Goal: Task Accomplishment & Management: Manage account settings

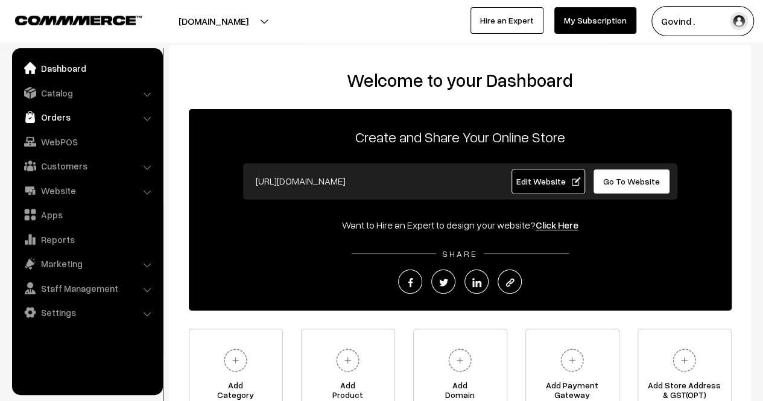
click at [62, 118] on link "Orders" at bounding box center [87, 117] width 144 height 22
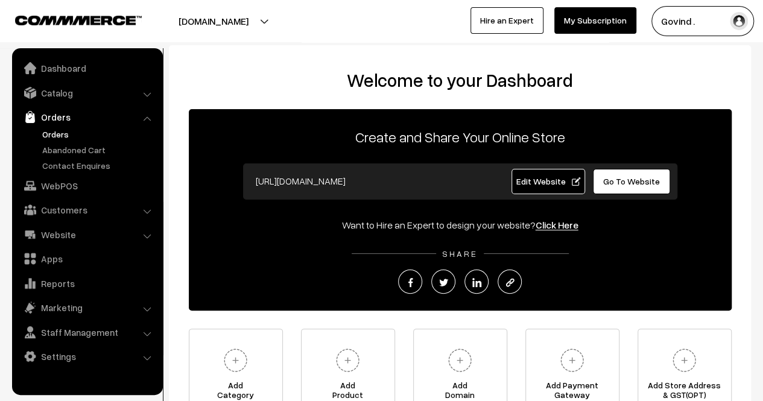
click at [62, 131] on link "Orders" at bounding box center [98, 134] width 119 height 13
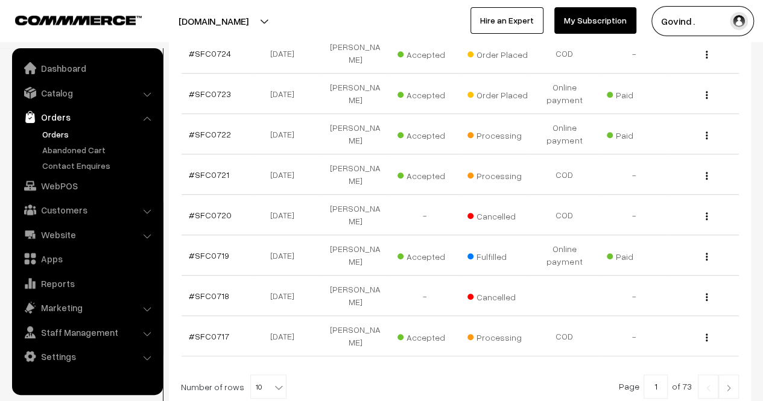
scroll to position [406, 0]
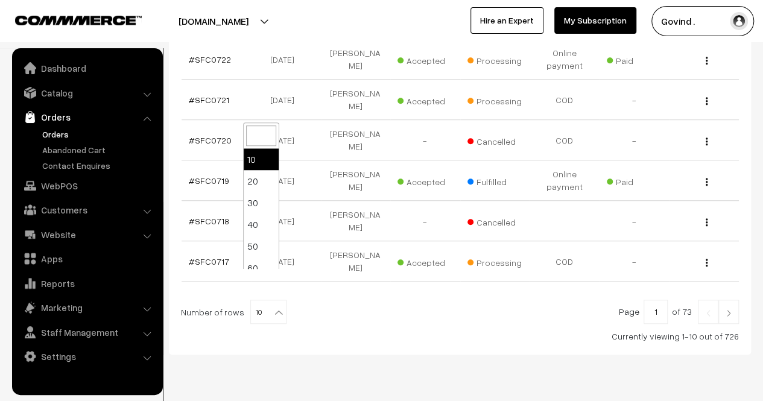
click at [273, 306] on b at bounding box center [279, 312] width 12 height 12
select select "100"
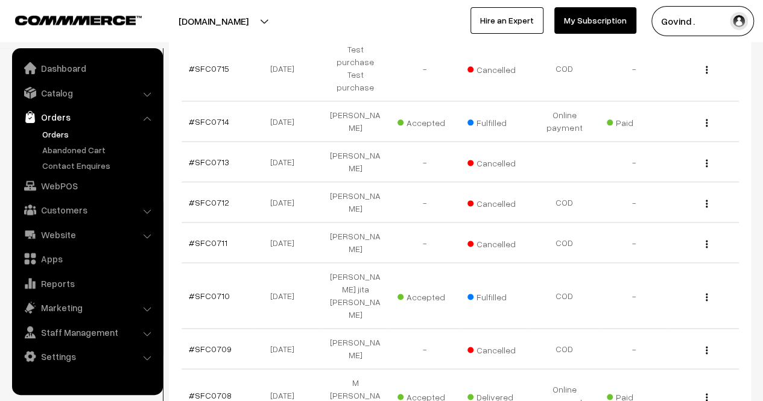
scroll to position [708, 0]
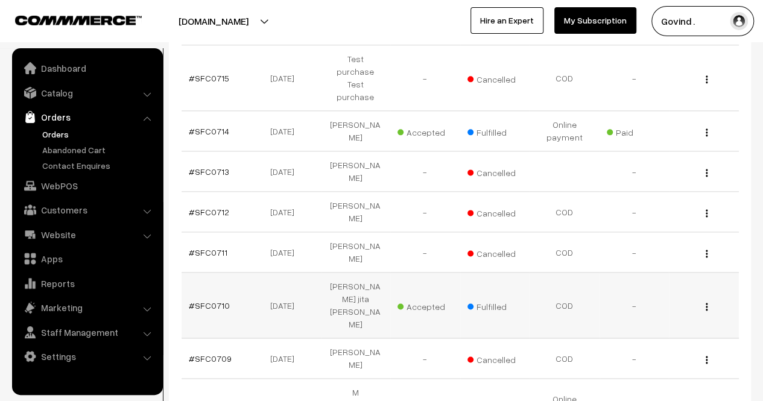
click at [707, 303] on img "button" at bounding box center [707, 307] width 2 height 8
click at [656, 311] on link "View" at bounding box center [653, 324] width 103 height 27
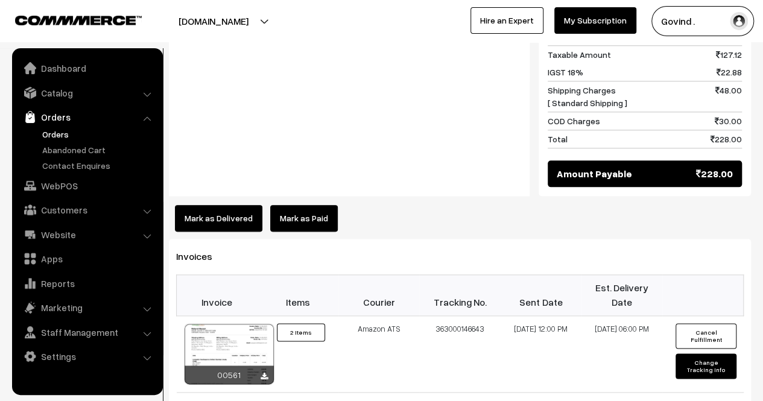
scroll to position [619, 0]
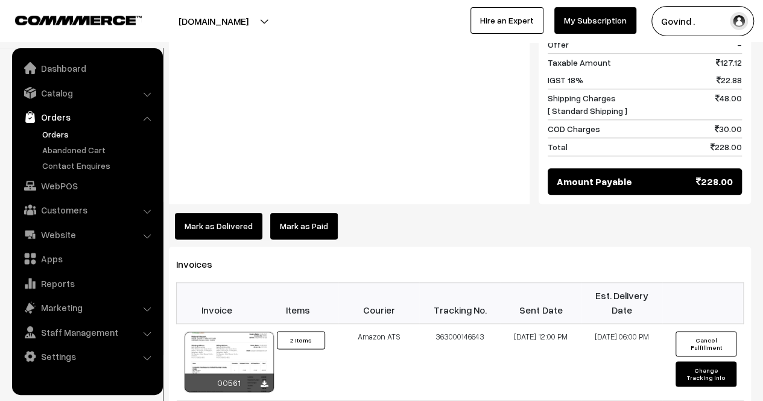
click at [218, 213] on button "Mark as Delivered" at bounding box center [218, 226] width 87 height 27
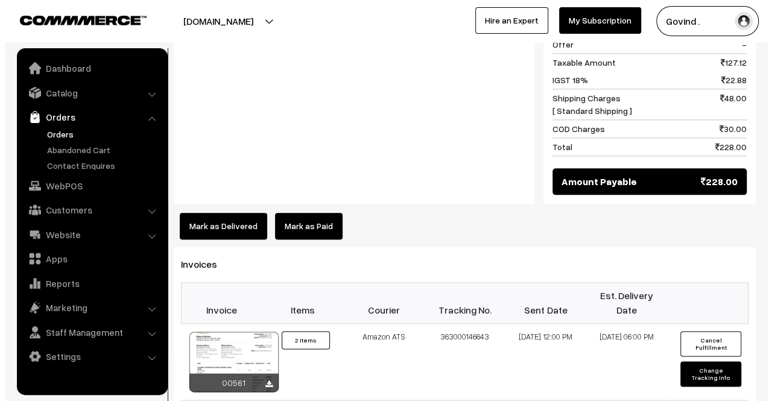
scroll to position [605, 0]
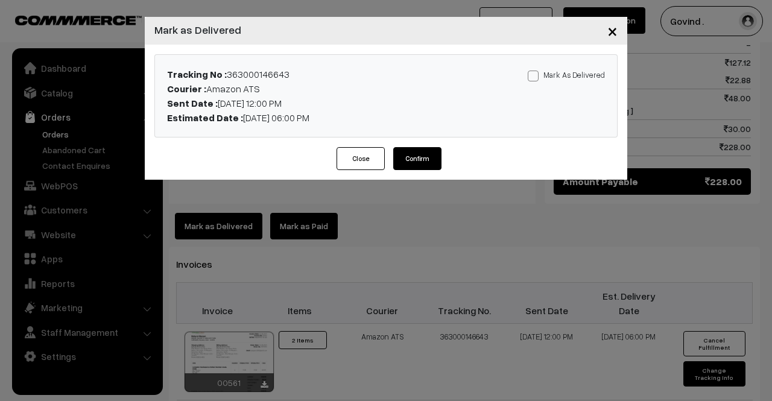
click at [537, 78] on span at bounding box center [533, 76] width 11 height 11
click at [536, 78] on input "Mark As Delivered" at bounding box center [532, 74] width 8 height 8
checkbox input "true"
click at [426, 163] on button "Confirm" at bounding box center [417, 158] width 48 height 23
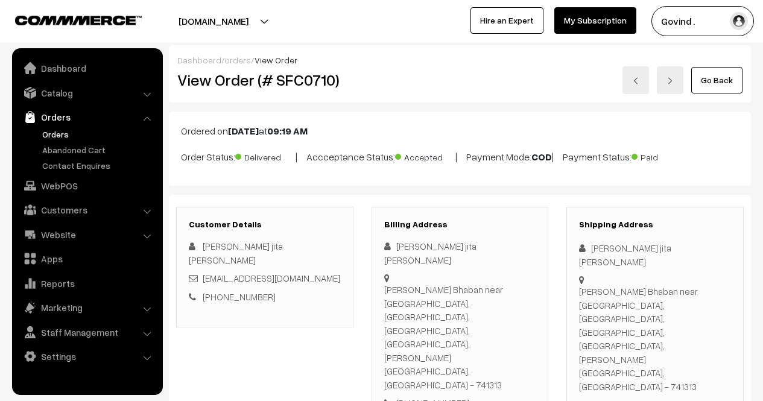
scroll to position [619, 0]
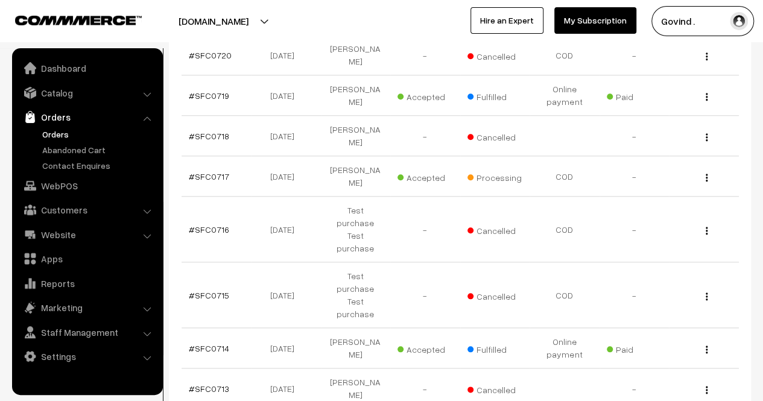
scroll to position [482, 0]
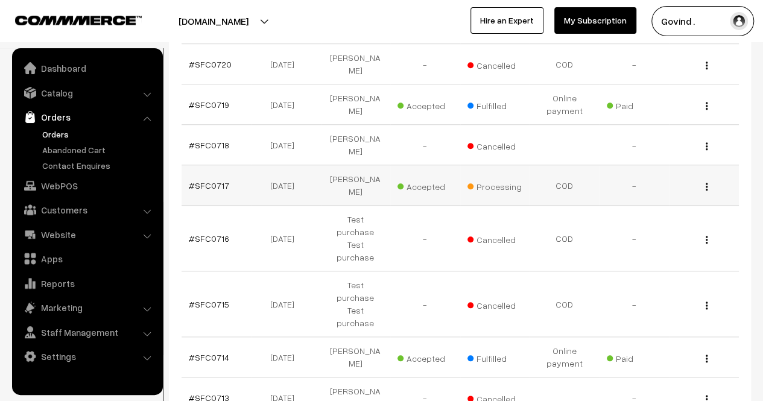
click at [705, 179] on div "View" at bounding box center [703, 185] width 55 height 13
click at [708, 182] on button "button" at bounding box center [706, 187] width 3 height 10
click at [651, 191] on link "View" at bounding box center [653, 204] width 103 height 27
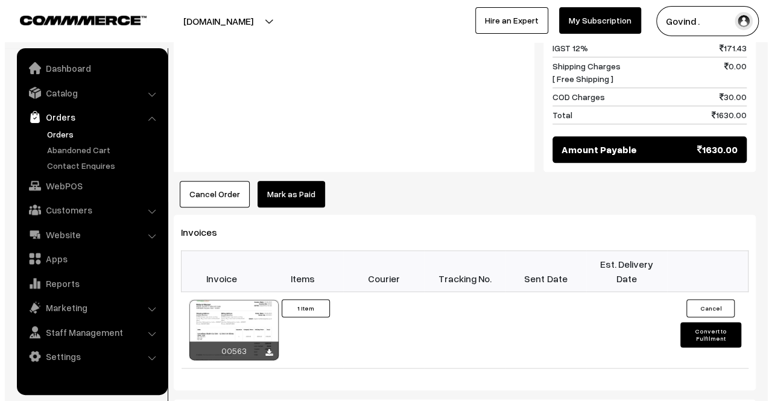
scroll to position [627, 0]
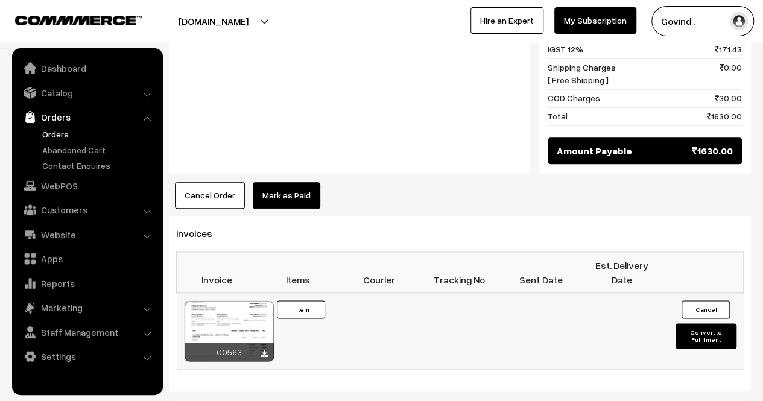
click at [703, 323] on button "Convert to Fulfilment" at bounding box center [706, 335] width 60 height 25
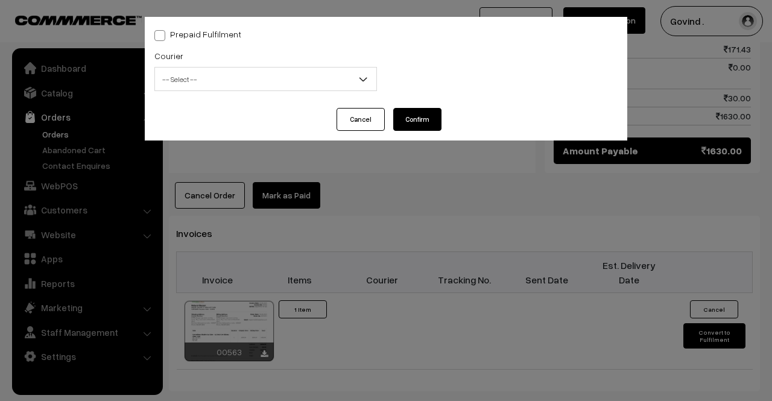
click at [270, 83] on span "-- Select --" at bounding box center [265, 79] width 221 height 21
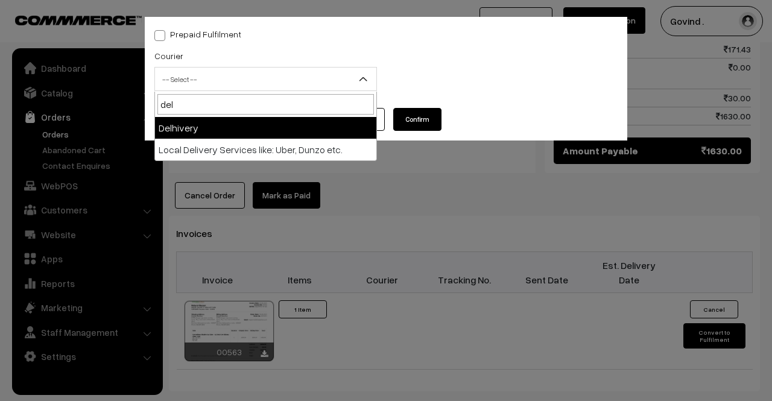
type input "del"
select select "4"
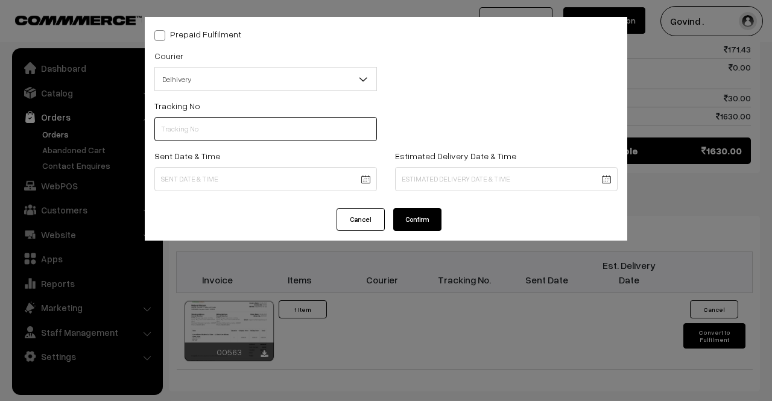
click at [209, 124] on input "text" at bounding box center [265, 129] width 223 height 24
paste input "31293311915852"
type input "31293311915852"
click at [211, 178] on body "Thank you for showing interest. Our team will call you shortly. Close [DOMAIN_N…" at bounding box center [386, 35] width 772 height 1325
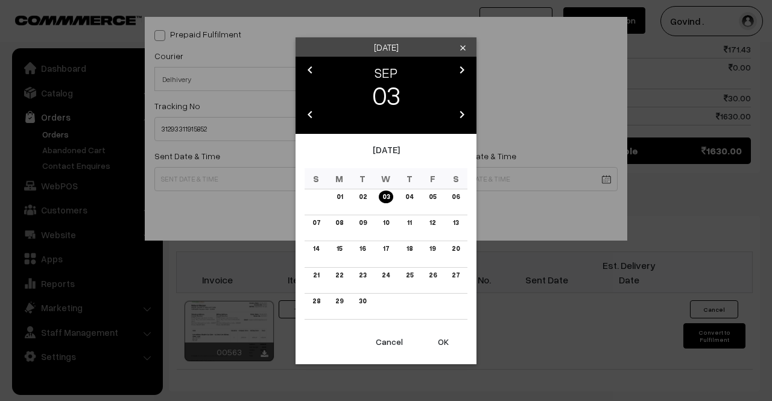
click at [312, 66] on icon "chevron_left" at bounding box center [310, 70] width 14 height 14
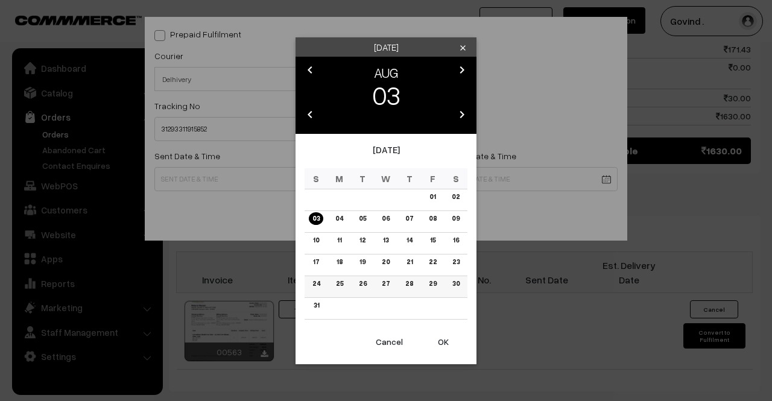
click at [410, 283] on link "28" at bounding box center [409, 283] width 15 height 13
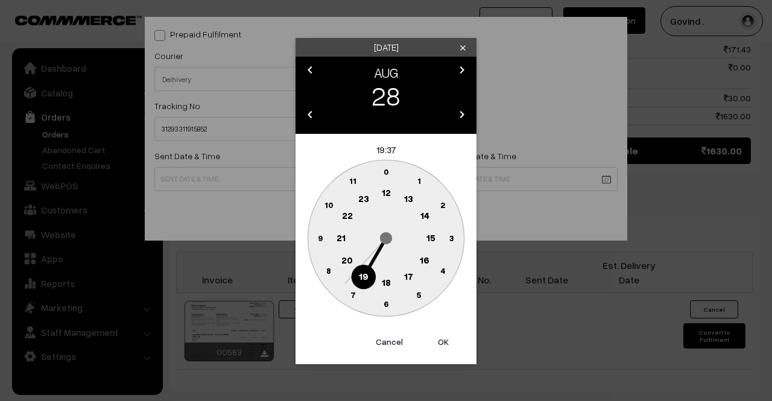
click at [388, 188] on text "12" at bounding box center [386, 192] width 9 height 11
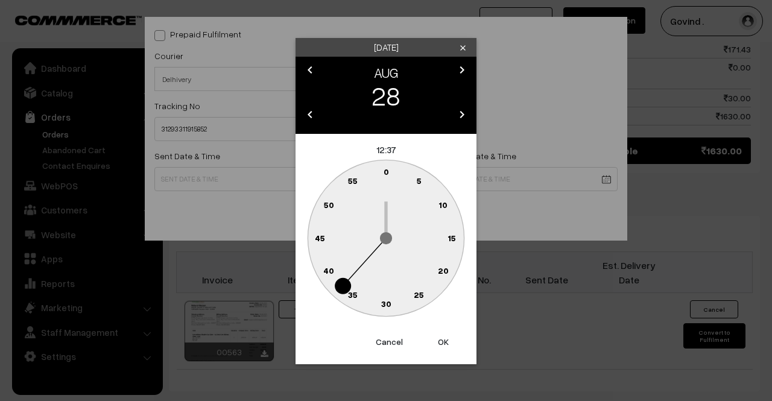
click at [387, 173] on text "0" at bounding box center [386, 171] width 5 height 10
type input "28-08-2025 12:00"
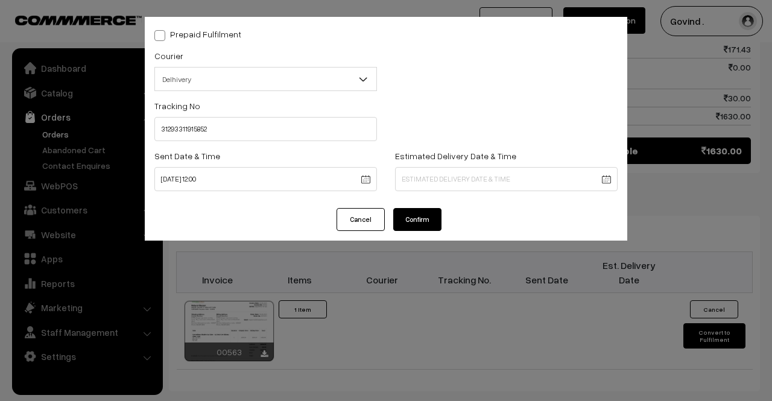
click at [437, 167] on div "Estimated Delivery Date & Time" at bounding box center [506, 169] width 223 height 43
click at [445, 179] on body "Thank you for showing interest. Our team will call you shortly. Close shopforco…" at bounding box center [386, 35] width 772 height 1325
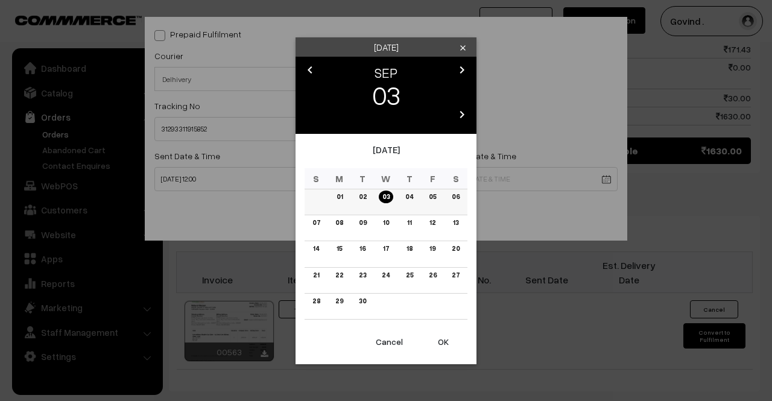
click at [435, 195] on link "05" at bounding box center [432, 197] width 14 height 13
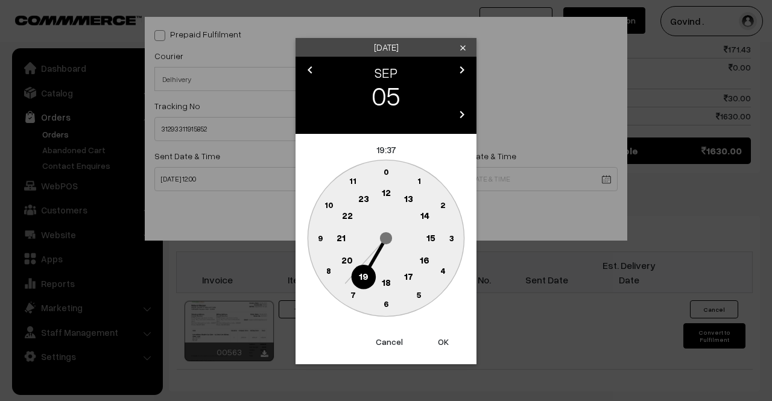
click at [312, 69] on icon "chevron_left" at bounding box center [310, 70] width 14 height 14
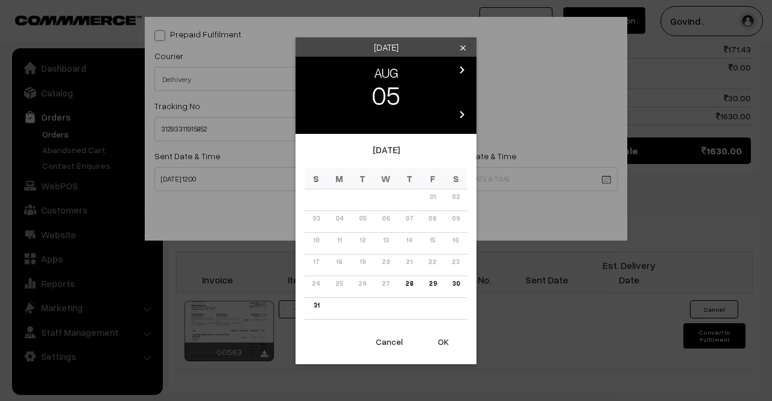
click at [457, 70] on icon "chevron_right" at bounding box center [462, 70] width 14 height 14
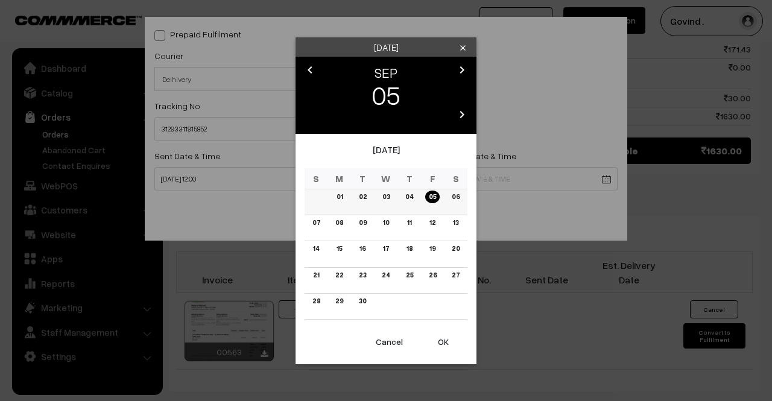
click at [455, 195] on link "06" at bounding box center [455, 197] width 15 height 13
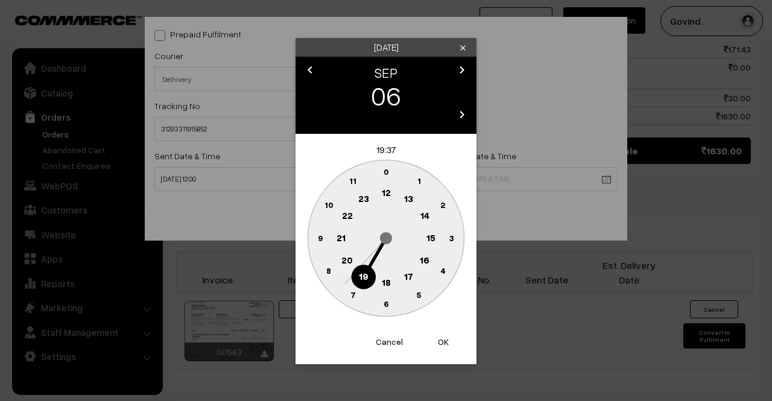
click at [388, 285] on text "18" at bounding box center [386, 281] width 9 height 11
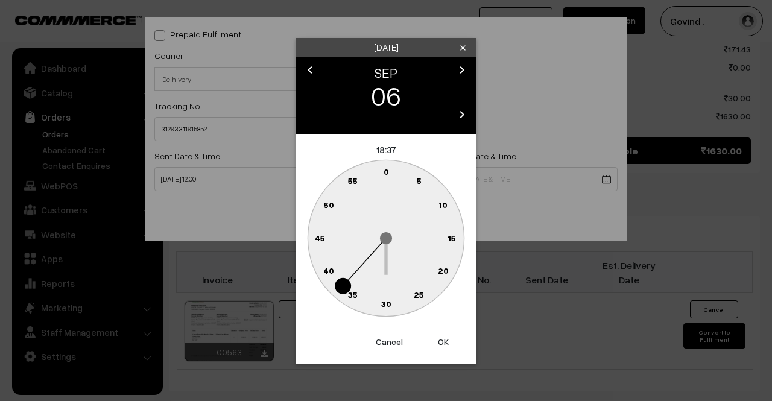
click at [384, 174] on text "0" at bounding box center [386, 171] width 5 height 10
type input "06-09-2025 18:00"
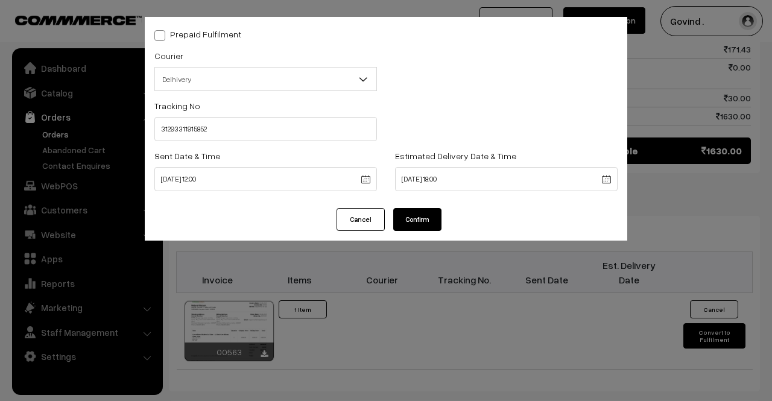
click at [432, 213] on button "Confirm" at bounding box center [417, 219] width 48 height 23
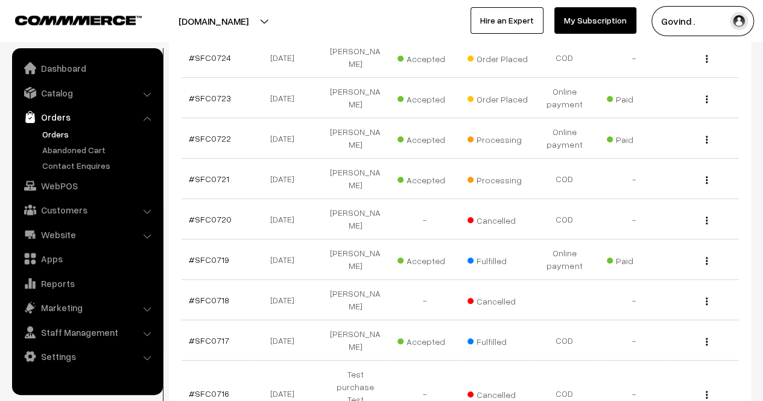
scroll to position [314, 0]
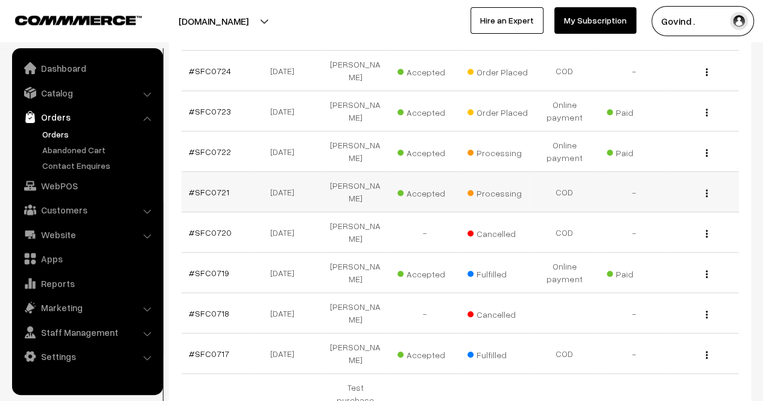
click at [706, 189] on img "button" at bounding box center [707, 193] width 2 height 8
click at [659, 197] on link "View" at bounding box center [653, 210] width 103 height 27
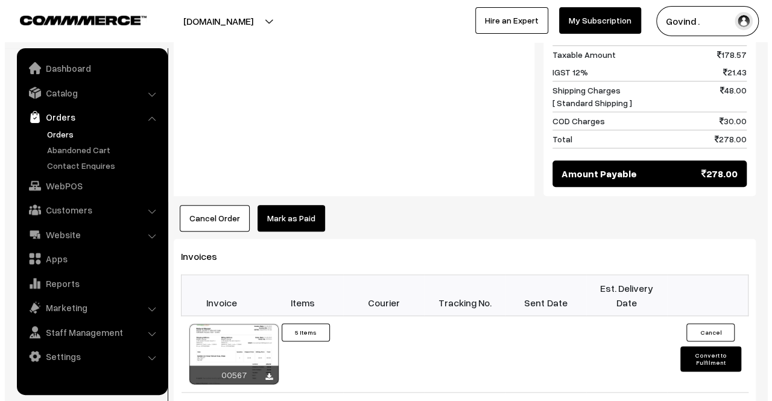
scroll to position [575, 0]
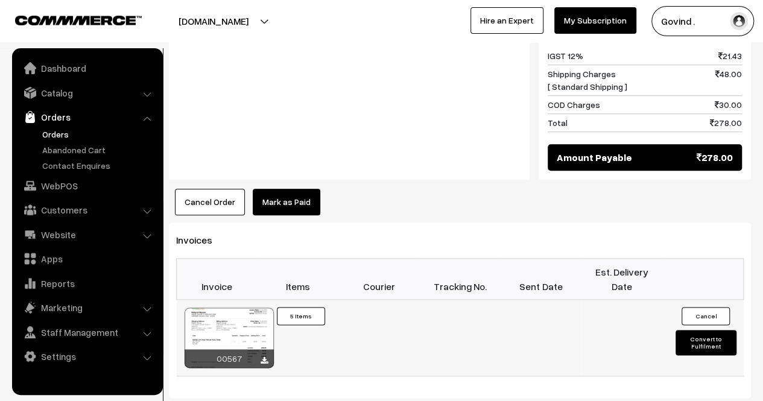
click at [698, 330] on button "Convert to Fulfilment" at bounding box center [706, 342] width 60 height 25
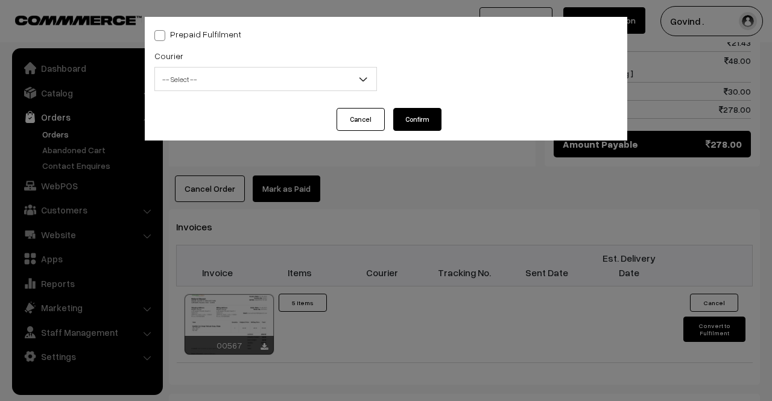
click at [274, 80] on span "-- Select --" at bounding box center [265, 79] width 221 height 21
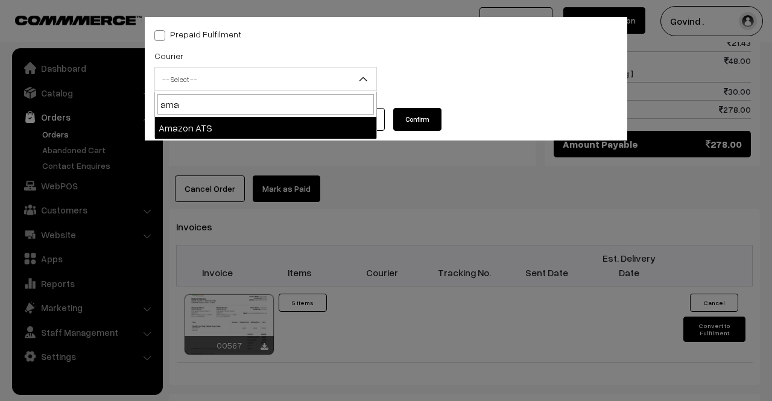
type input "ama"
select select "8"
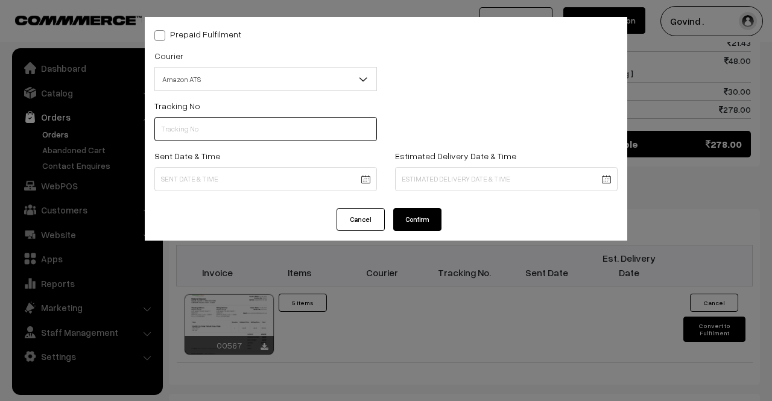
click at [236, 127] on input "text" at bounding box center [265, 129] width 223 height 24
paste input "363151555455"
type input "363151555455"
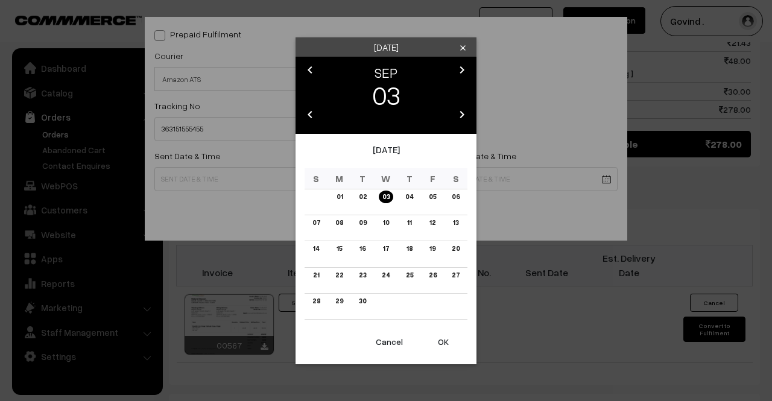
click at [240, 185] on body "Thank you for showing interest. Our team will call you shortly. Close shopforco…" at bounding box center [386, 57] width 772 height 1265
click at [363, 196] on link "02" at bounding box center [362, 197] width 15 height 13
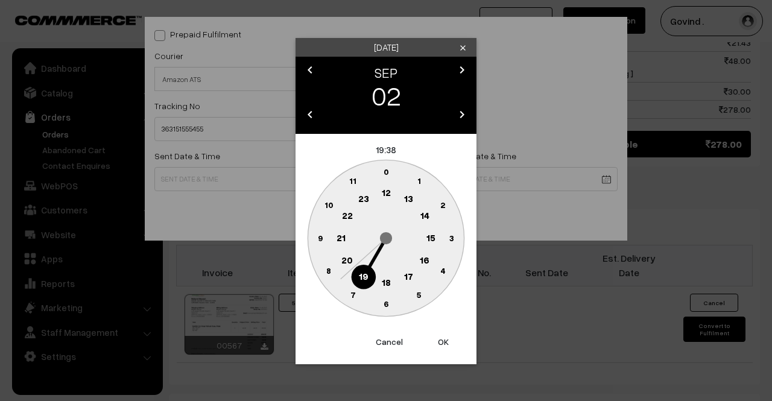
click at [387, 189] on text "12" at bounding box center [386, 192] width 9 height 11
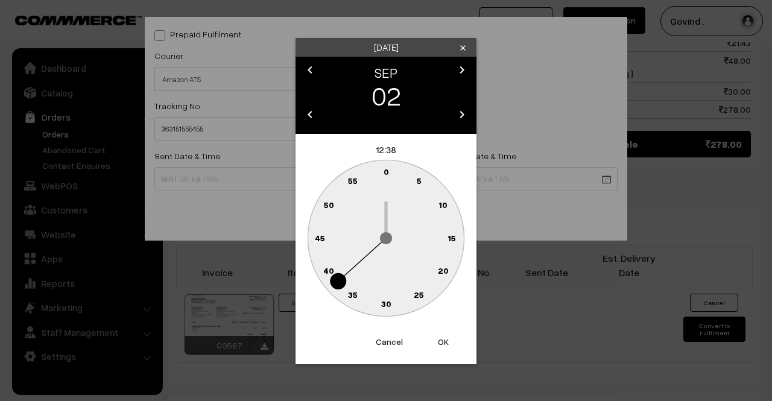
click at [387, 170] on text "0" at bounding box center [386, 171] width 5 height 10
type input "02-09-2025 12:00"
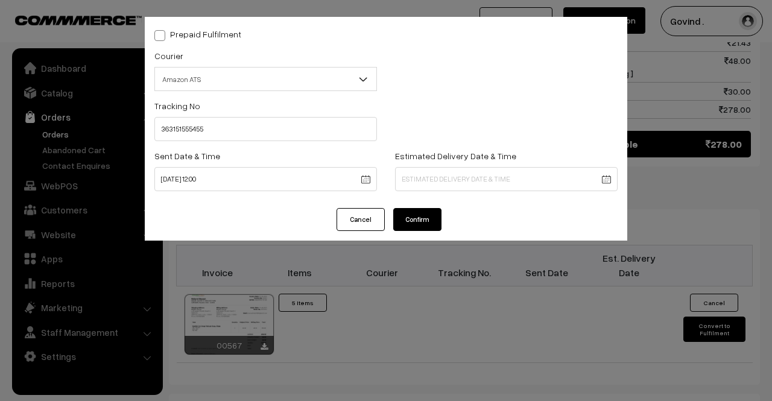
click at [448, 176] on body "Thank you for showing interest. Our team will call you shortly. Close shopforco…" at bounding box center [386, 57] width 772 height 1265
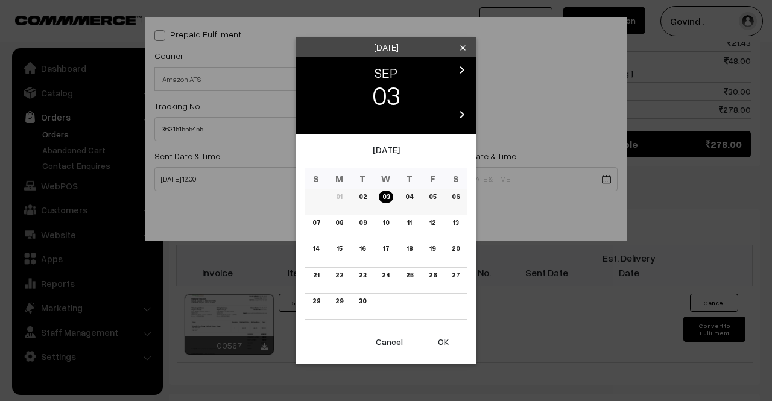
click at [410, 194] on link "04" at bounding box center [409, 197] width 15 height 13
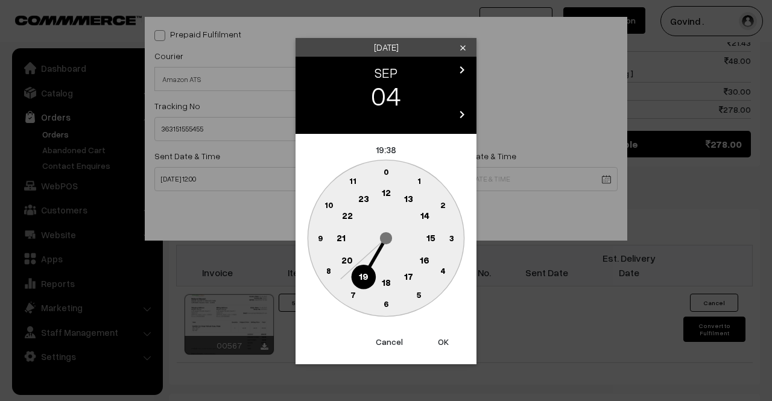
click at [390, 282] on text "18" at bounding box center [386, 281] width 9 height 11
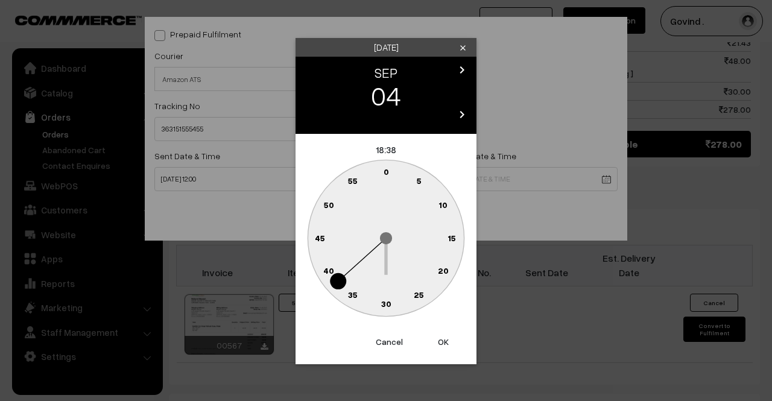
click at [386, 176] on text "0" at bounding box center [386, 171] width 5 height 10
type input "04-09-2025 18:00"
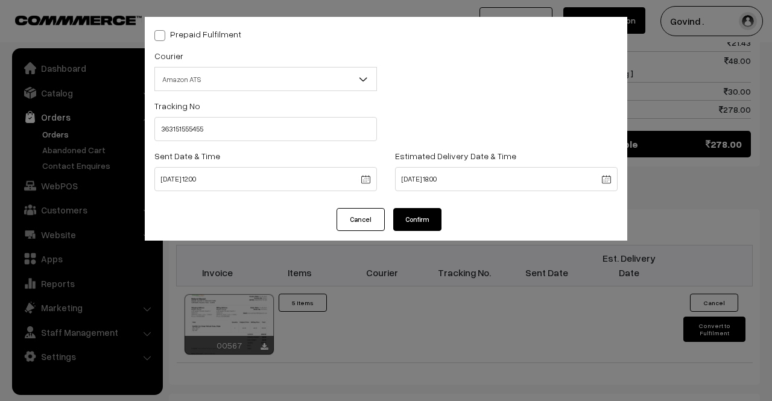
click at [432, 219] on button "Confirm" at bounding box center [417, 219] width 48 height 23
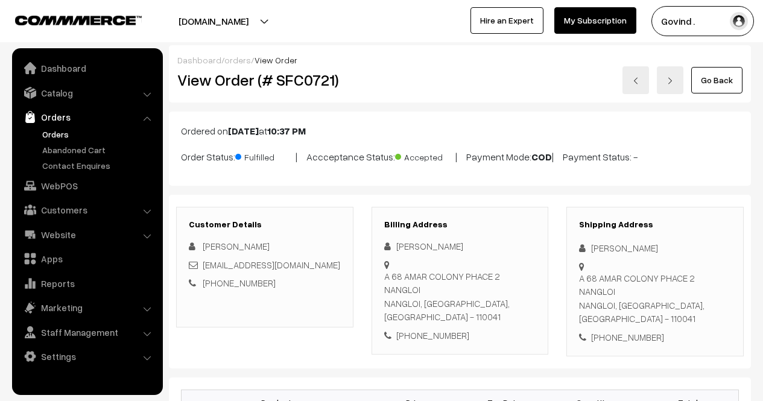
scroll to position [575, 0]
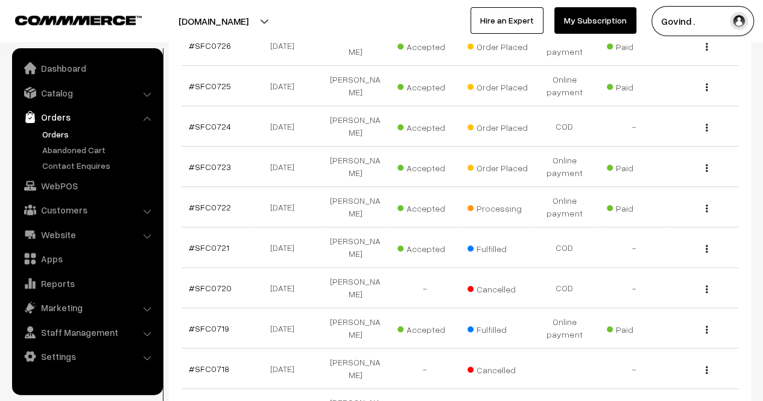
scroll to position [249, 0]
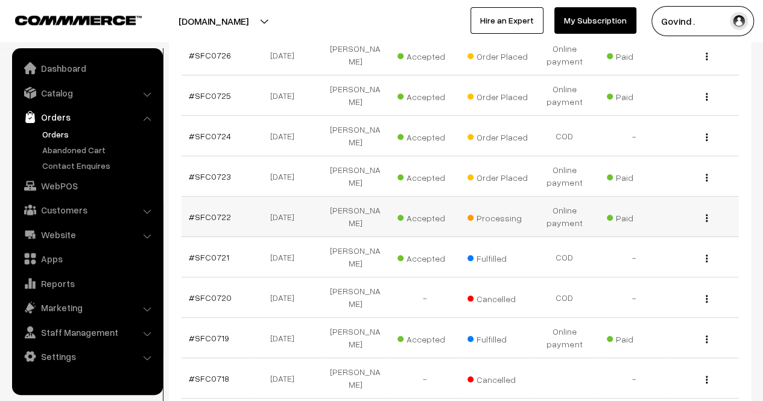
click at [707, 214] on img "button" at bounding box center [707, 218] width 2 height 8
click at [669, 222] on link "View" at bounding box center [653, 235] width 103 height 27
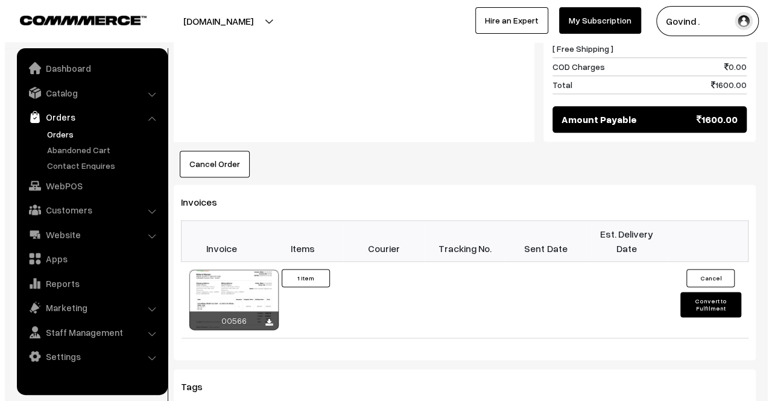
scroll to position [675, 0]
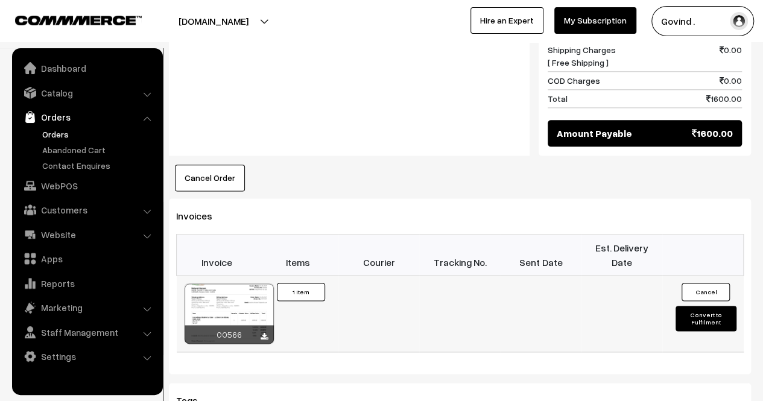
click at [714, 306] on button "Convert to Fulfilment" at bounding box center [706, 318] width 60 height 25
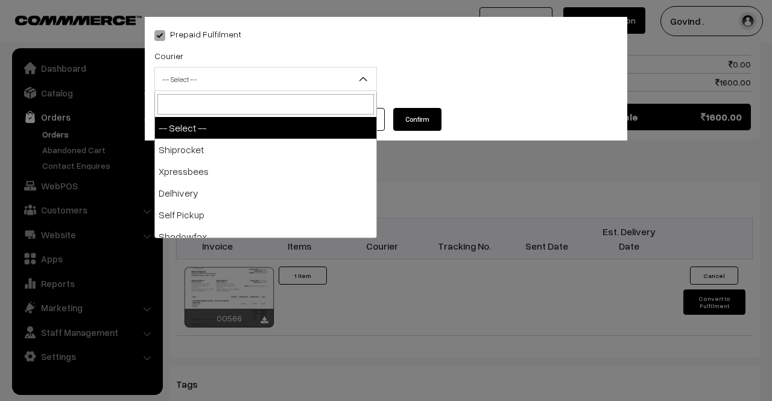
click at [231, 81] on span "-- Select --" at bounding box center [265, 79] width 221 height 21
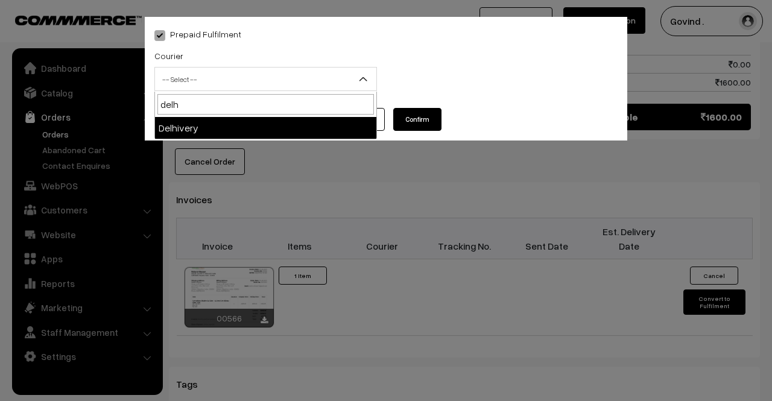
type input "delh"
select select "4"
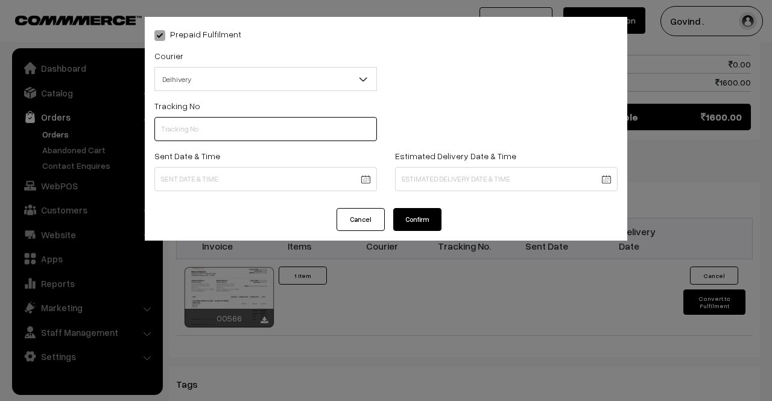
click at [255, 127] on input "text" at bounding box center [265, 129] width 223 height 24
paste input "31293311924215"
type input "31293311924215"
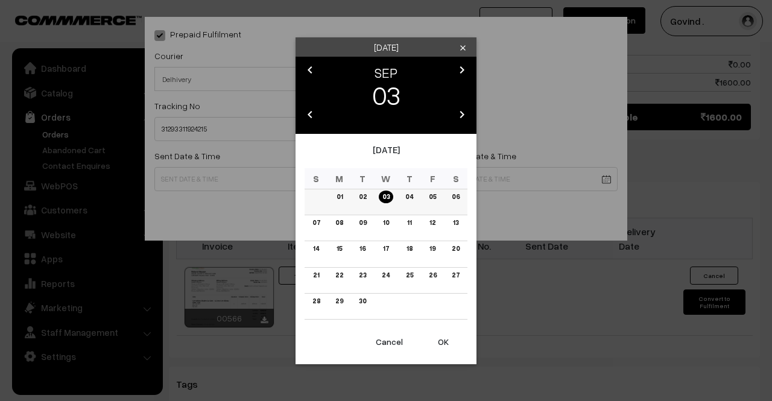
click at [338, 196] on link "01" at bounding box center [339, 197] width 13 height 13
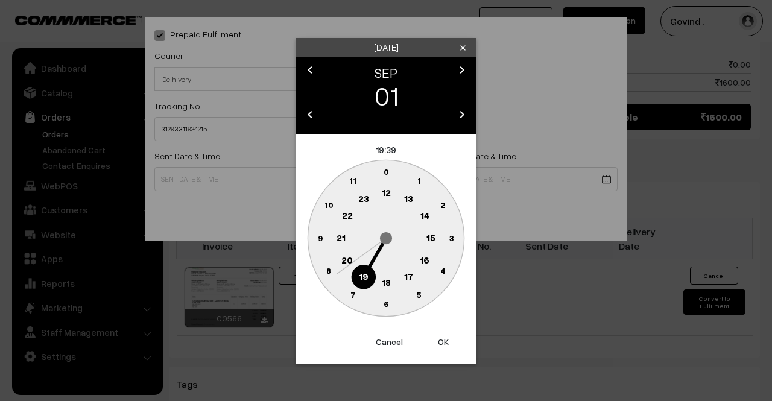
click at [384, 192] on text "12" at bounding box center [386, 192] width 9 height 11
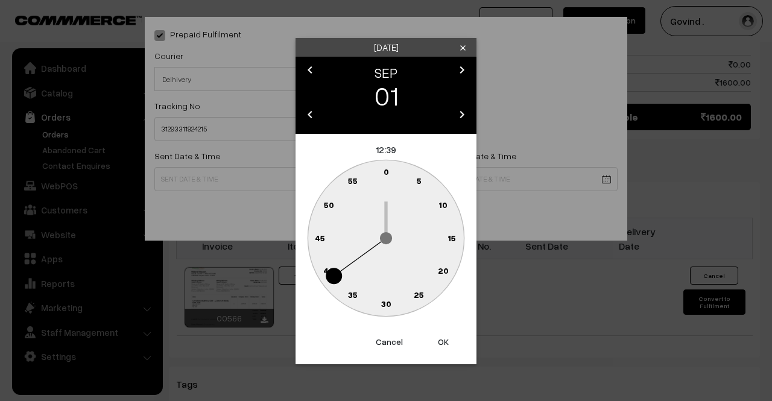
click at [387, 172] on text "0" at bounding box center [386, 171] width 5 height 10
type input "01-09-2025 12:00"
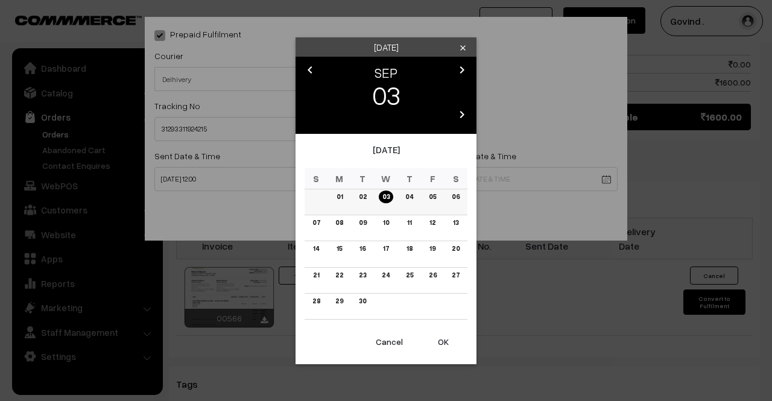
click at [455, 195] on link "06" at bounding box center [455, 197] width 15 height 13
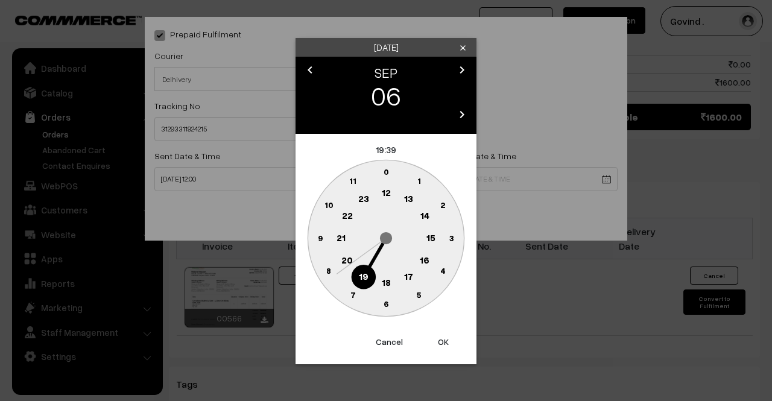
click at [387, 283] on text "18" at bounding box center [386, 281] width 9 height 11
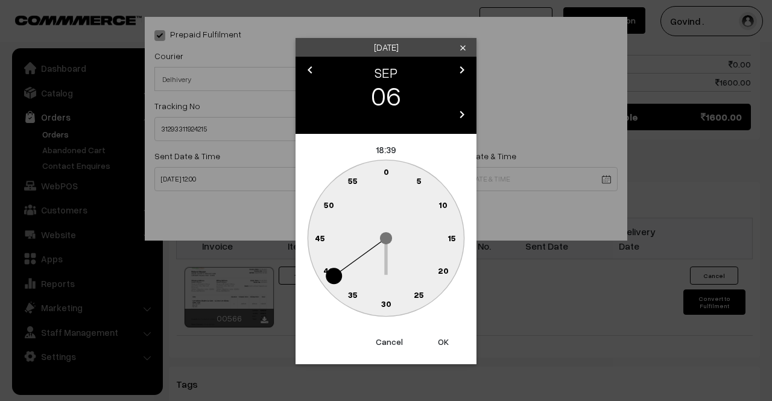
click at [385, 171] on text "0" at bounding box center [386, 171] width 5 height 10
type input "06-09-2025 18:00"
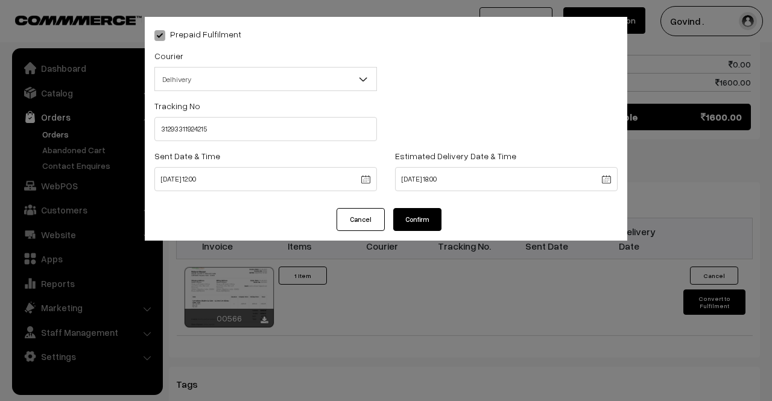
click at [417, 217] on button "Confirm" at bounding box center [417, 219] width 48 height 23
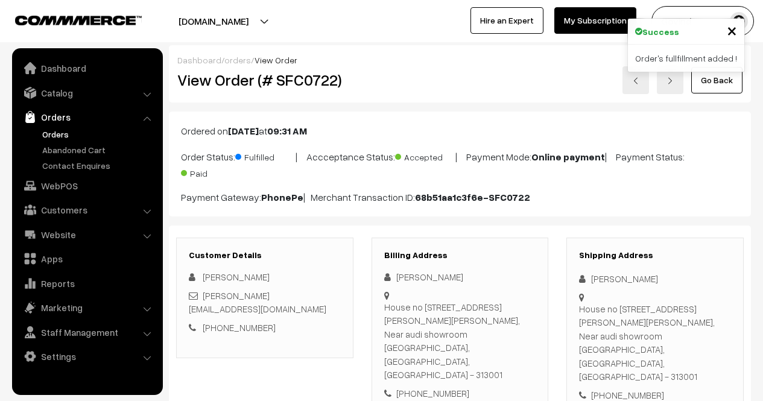
scroll to position [675, 0]
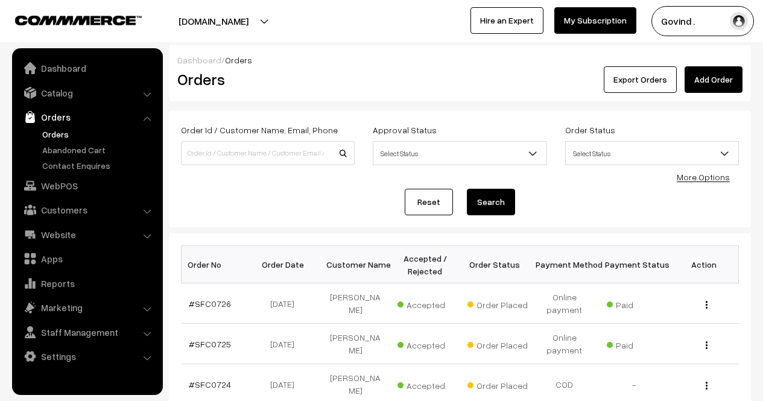
scroll to position [249, 0]
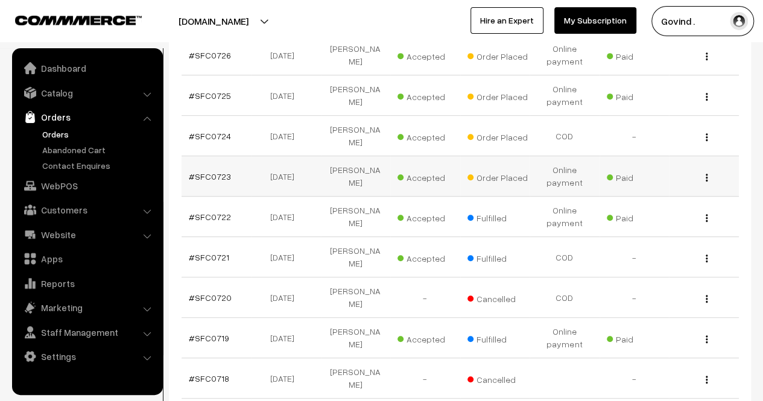
click at [707, 174] on img "button" at bounding box center [707, 178] width 2 height 8
click at [644, 186] on link "View" at bounding box center [653, 195] width 103 height 27
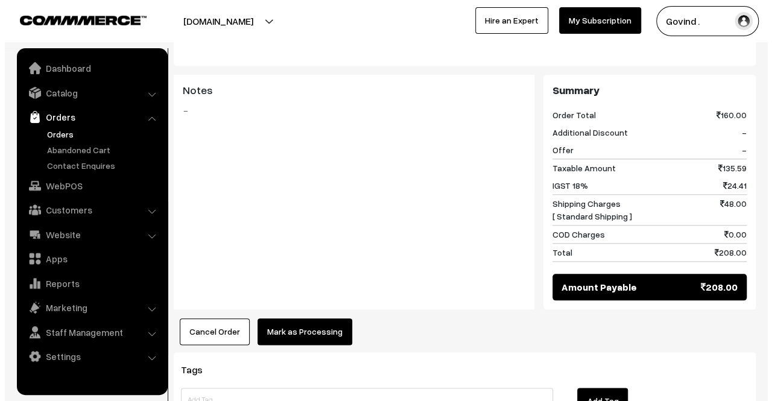
scroll to position [601, 0]
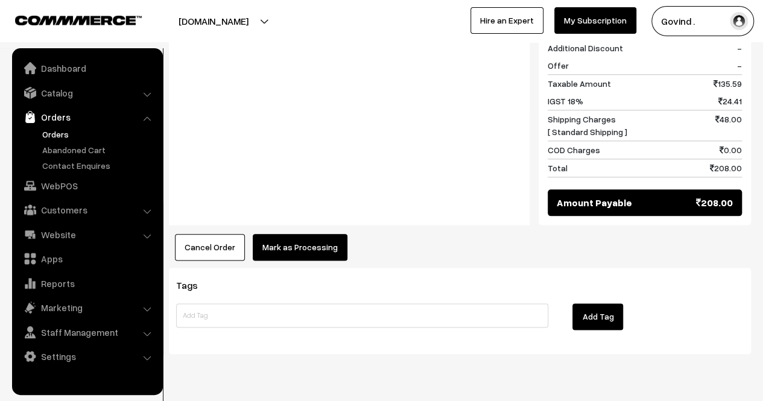
click at [311, 234] on button "Mark as Processing" at bounding box center [300, 247] width 95 height 27
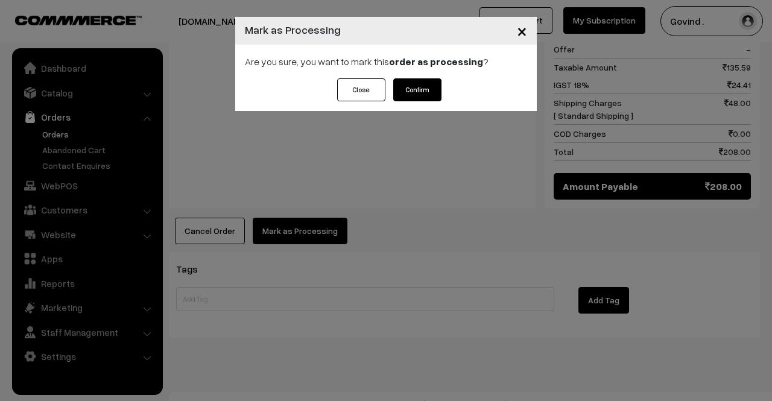
click at [419, 88] on button "Confirm" at bounding box center [417, 89] width 48 height 23
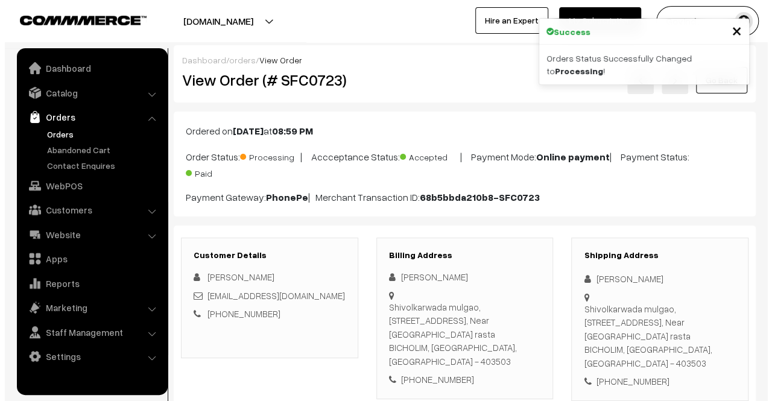
scroll to position [574, 0]
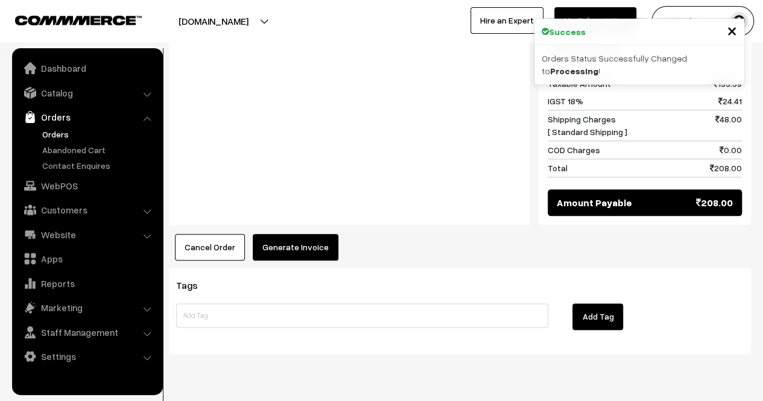
click at [275, 234] on button "Generate Invoice" at bounding box center [296, 247] width 86 height 27
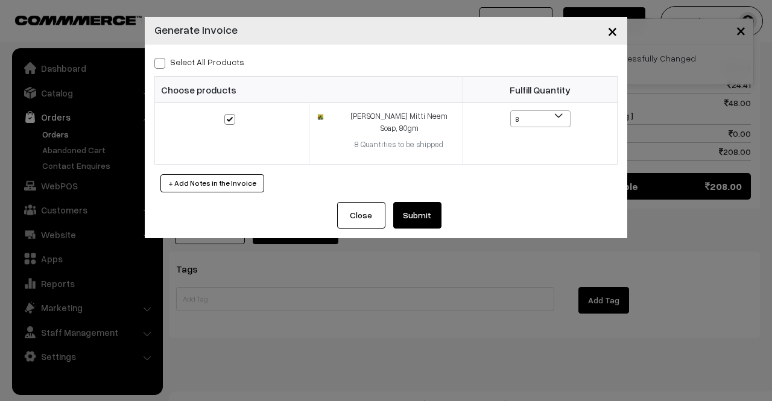
click at [162, 64] on span at bounding box center [159, 63] width 11 height 11
click at [162, 64] on input "Select All Products" at bounding box center [158, 61] width 8 height 8
checkbox input "true"
click at [419, 203] on button "Submit" at bounding box center [417, 215] width 48 height 27
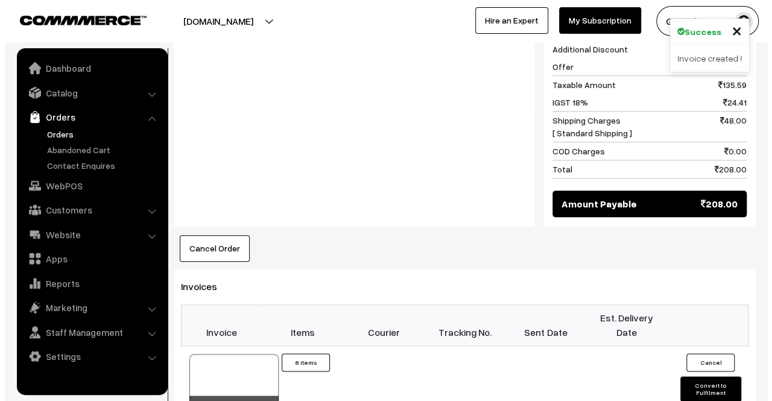
scroll to position [781, 0]
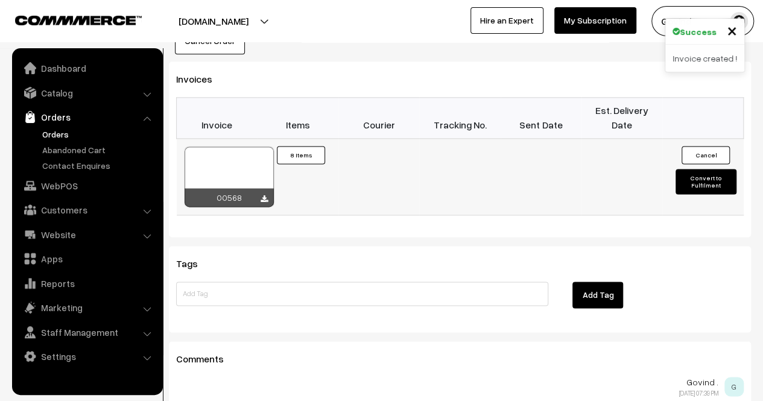
click at [703, 169] on button "Convert to Fulfilment" at bounding box center [706, 181] width 60 height 25
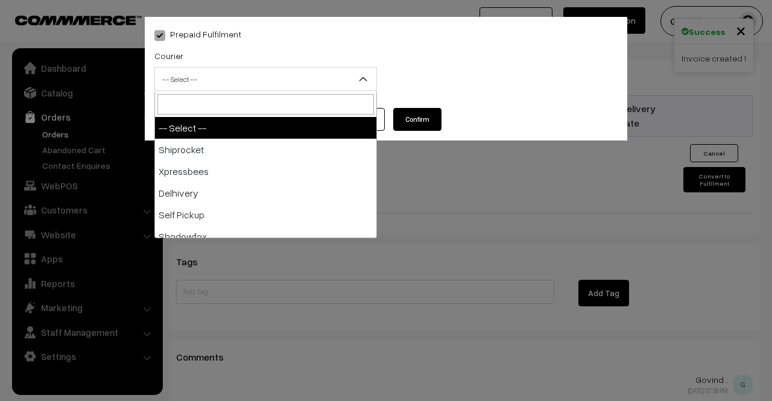
click at [272, 85] on span "-- Select --" at bounding box center [265, 79] width 221 height 21
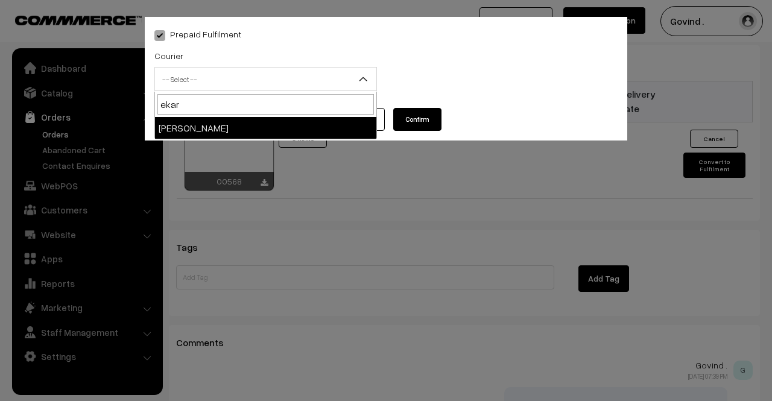
type input "ekar"
select select "14"
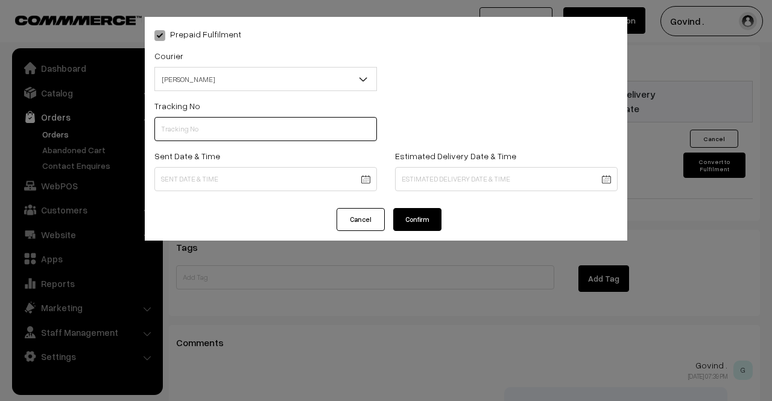
click at [249, 127] on input "text" at bounding box center [265, 129] width 223 height 24
paste input "SPOP1000234783"
type input "SPOP1000234783"
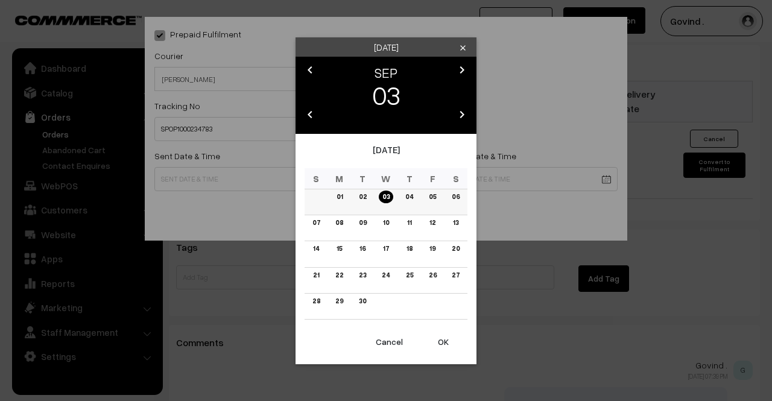
click at [362, 198] on link "02" at bounding box center [362, 197] width 15 height 13
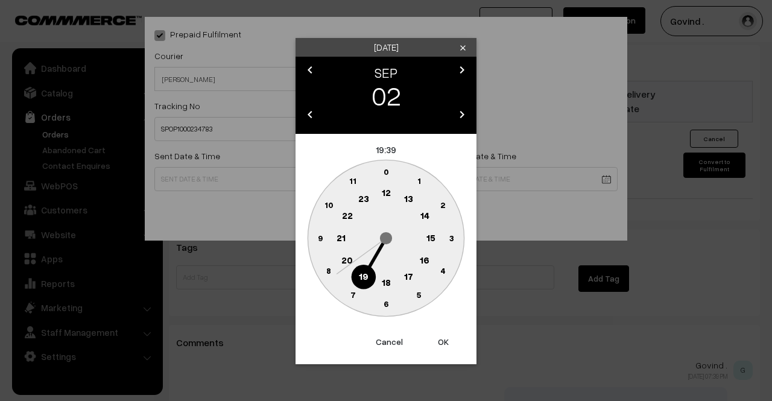
click at [385, 194] on text "12" at bounding box center [386, 192] width 9 height 11
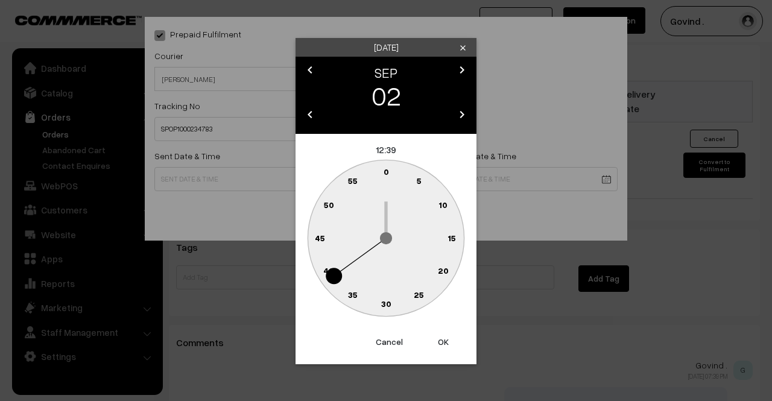
click at [385, 174] on text "0" at bounding box center [386, 171] width 5 height 10
type input "[DATE] 12:00"
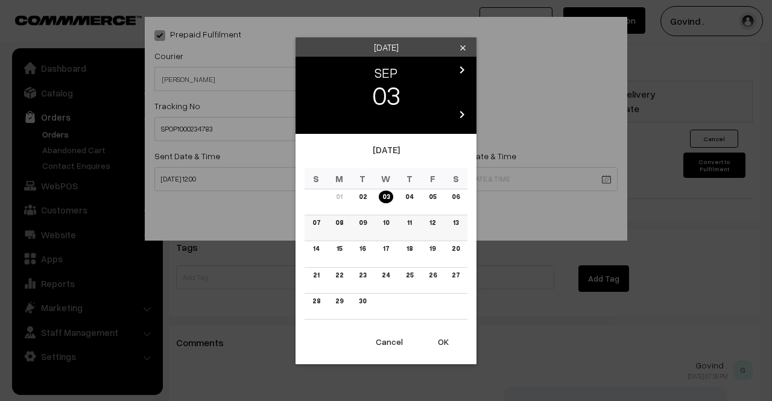
click at [364, 226] on link "09" at bounding box center [362, 223] width 15 height 13
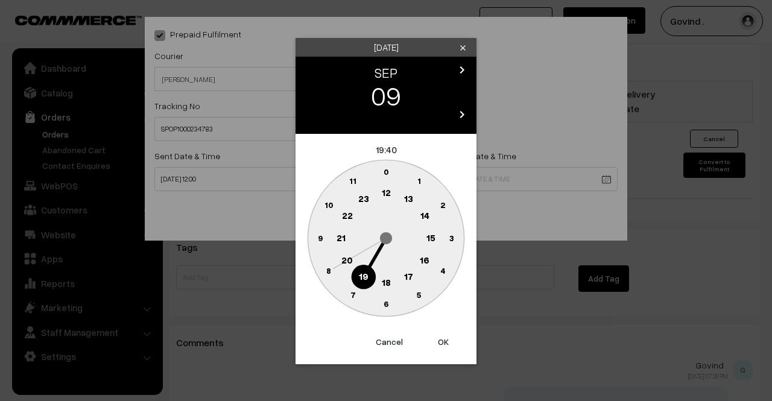
click at [384, 280] on text "18" at bounding box center [386, 281] width 9 height 11
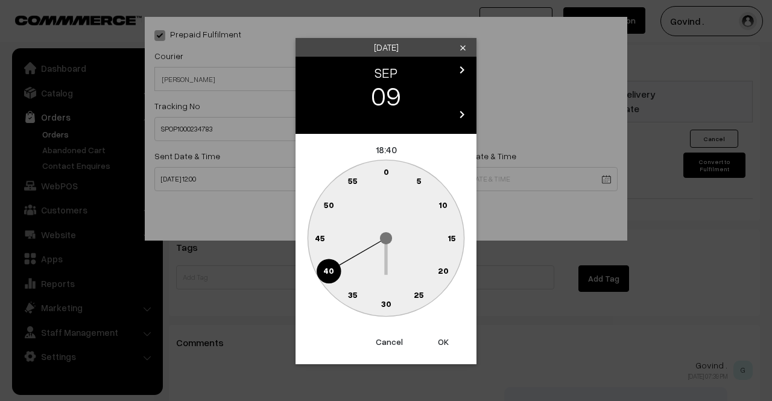
click at [388, 169] on circle at bounding box center [393, 174] width 16 height 16
type input "[DATE] 18:01"
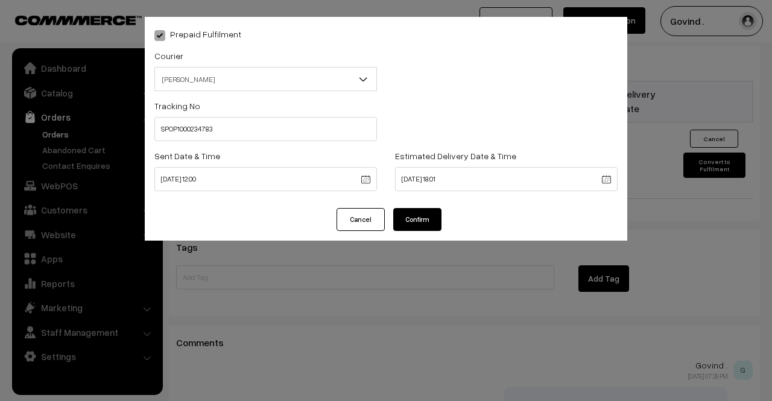
click at [431, 221] on button "Confirm" at bounding box center [417, 219] width 48 height 23
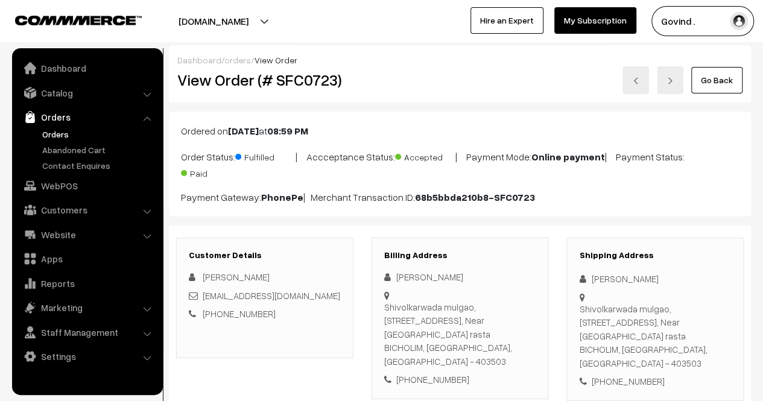
click at [724, 68] on link "Go Back" at bounding box center [716, 80] width 51 height 27
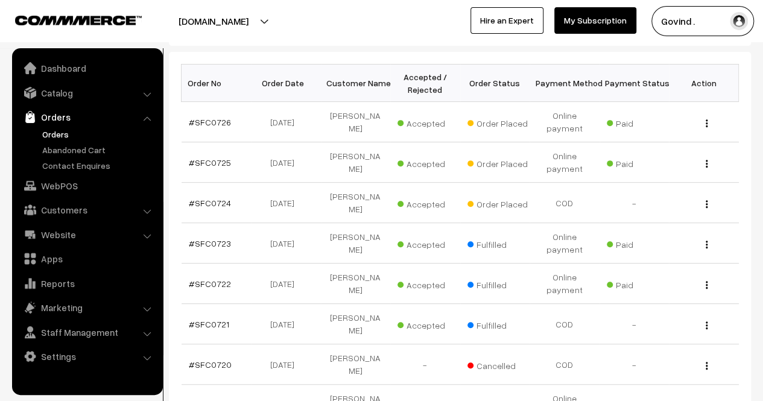
scroll to position [173, 0]
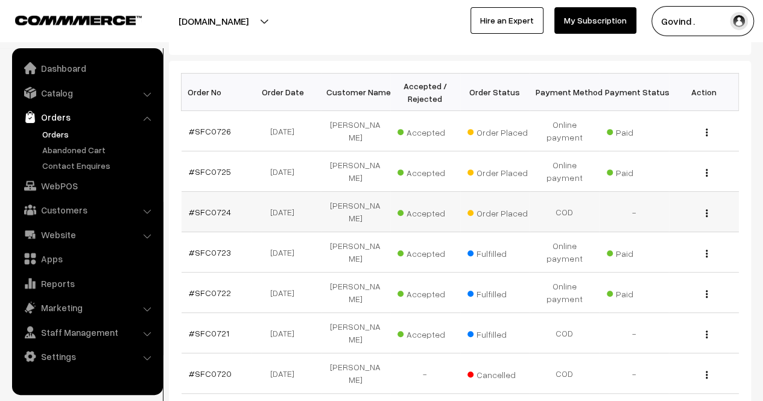
click at [708, 208] on button "button" at bounding box center [706, 213] width 3 height 10
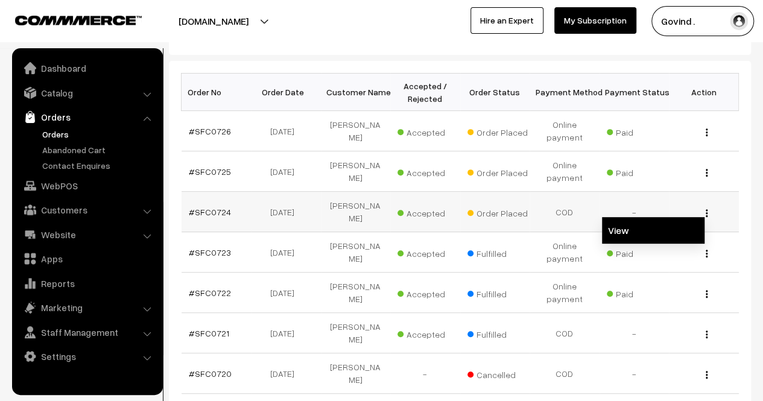
click at [653, 227] on link "View" at bounding box center [653, 230] width 103 height 27
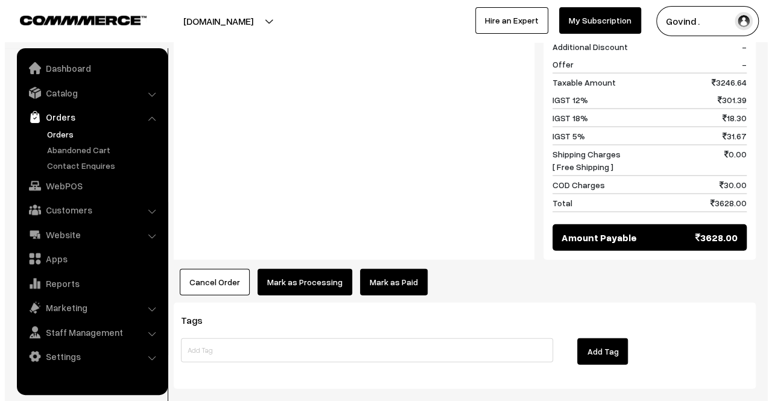
scroll to position [1332, 0]
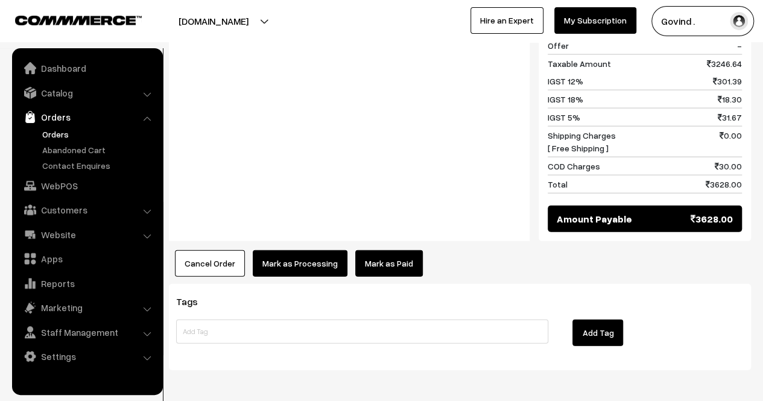
click at [291, 250] on button "Mark as Processing" at bounding box center [300, 263] width 95 height 27
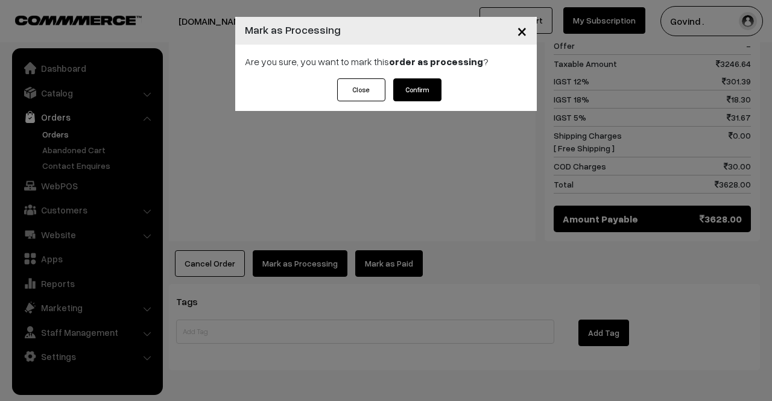
click at [419, 89] on button "Confirm" at bounding box center [417, 89] width 48 height 23
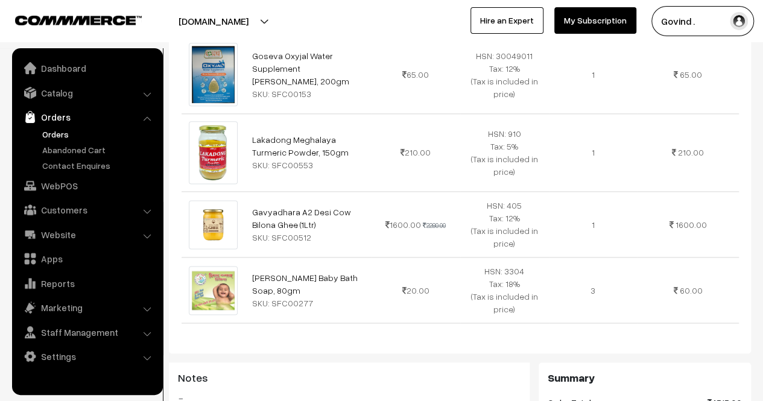
scroll to position [1118, 0]
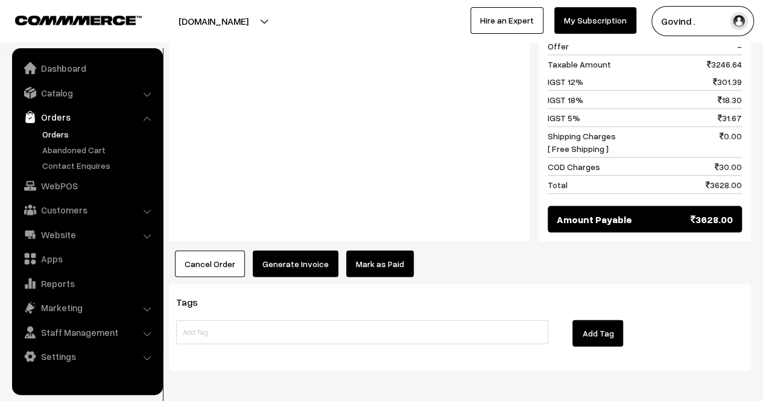
click at [291, 250] on button "Generate Invoice" at bounding box center [296, 263] width 86 height 27
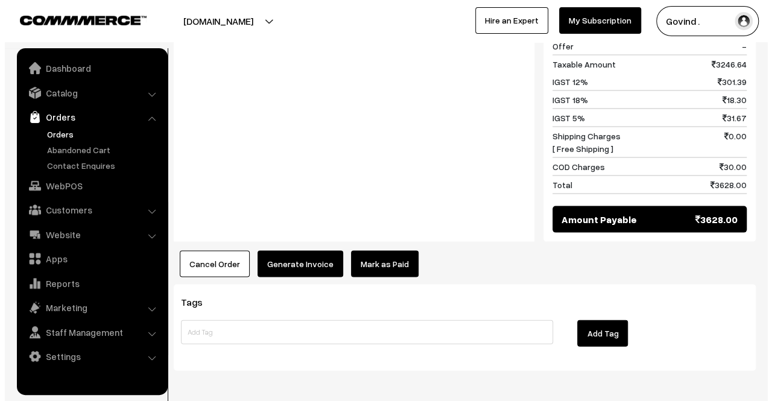
scroll to position [1121, 0]
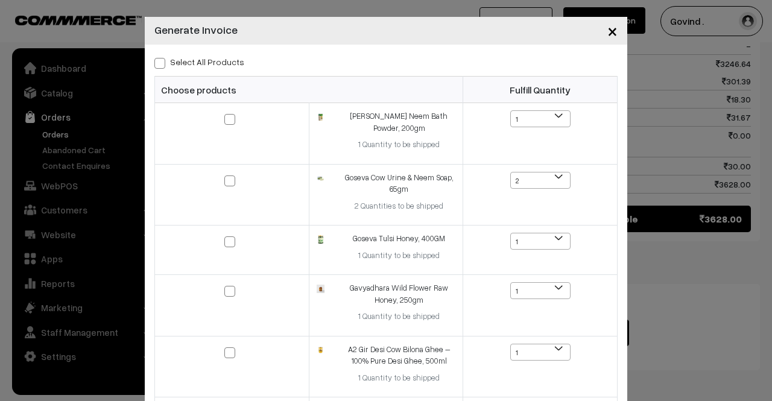
click at [157, 59] on span at bounding box center [159, 63] width 11 height 11
click at [157, 59] on input "Select All Products" at bounding box center [158, 61] width 8 height 8
checkbox input "true"
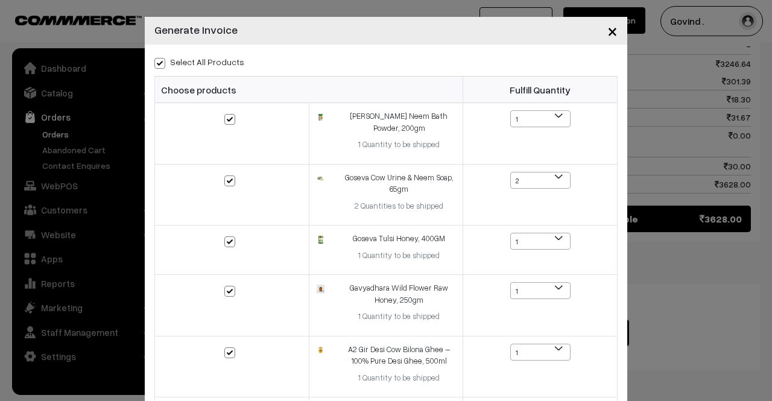
checkbox input "true"
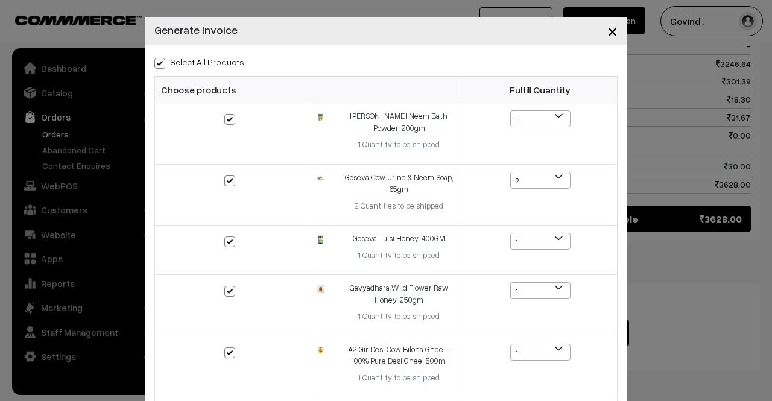
checkbox input "true"
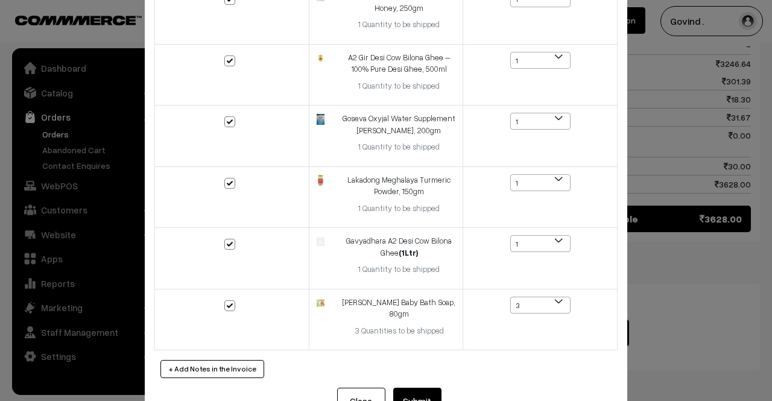
scroll to position [305, 0]
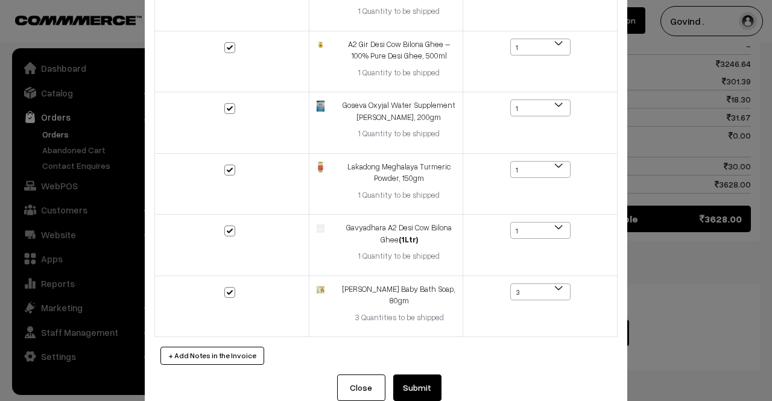
click at [417, 375] on button "Submit" at bounding box center [417, 388] width 48 height 27
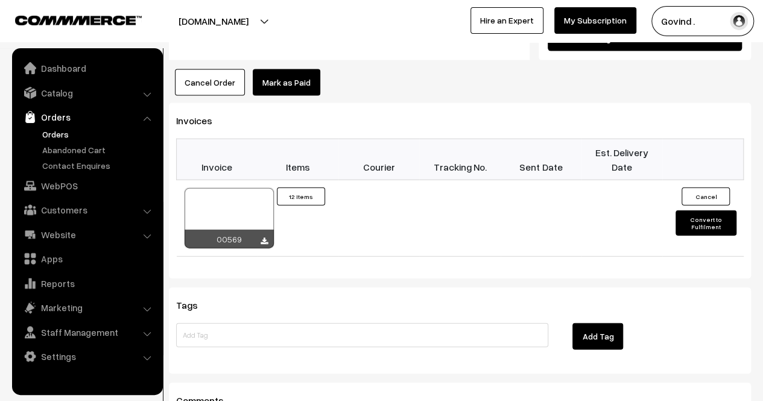
scroll to position [1303, 0]
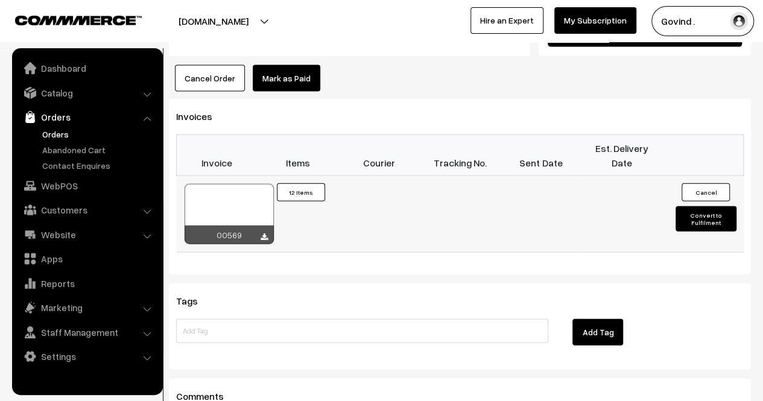
click at [690, 206] on button "Convert to Fulfilment" at bounding box center [706, 218] width 60 height 25
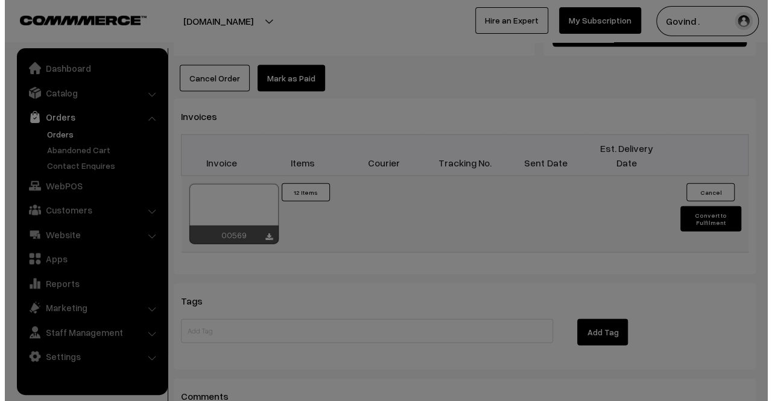
scroll to position [1306, 0]
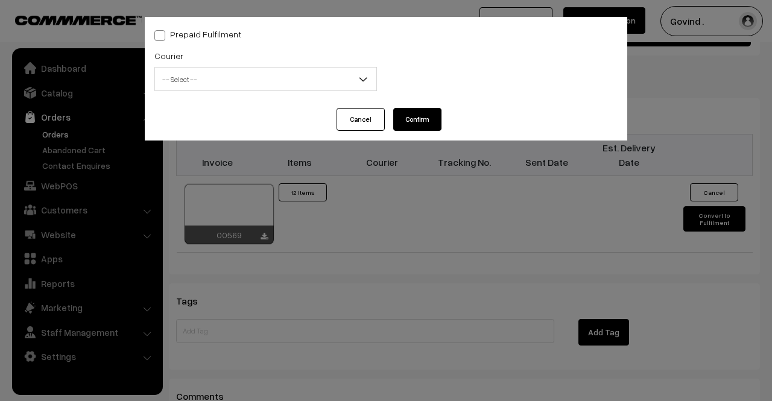
click at [308, 77] on span "-- Select --" at bounding box center [265, 79] width 221 height 21
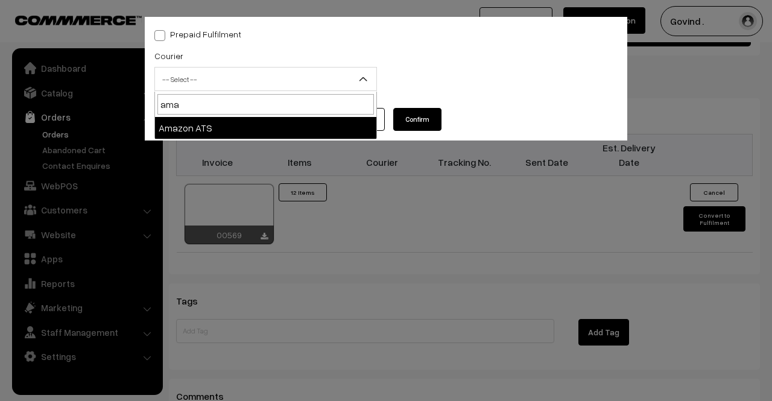
type input "ama"
select select "8"
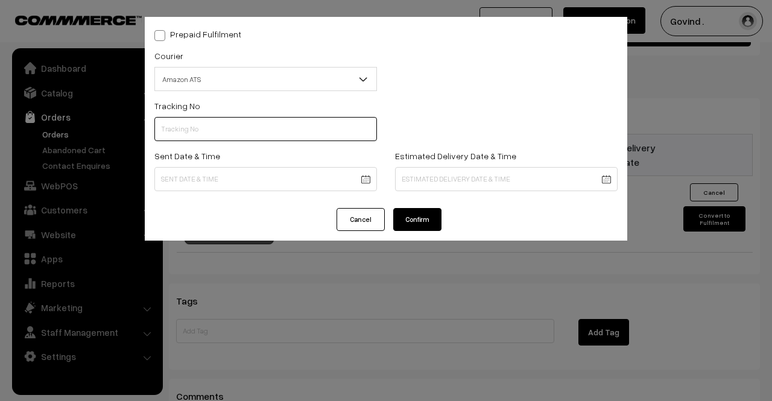
click at [227, 127] on input "text" at bounding box center [265, 129] width 223 height 24
paste input "SPOP1000234783"
type input "SPOP1000234783"
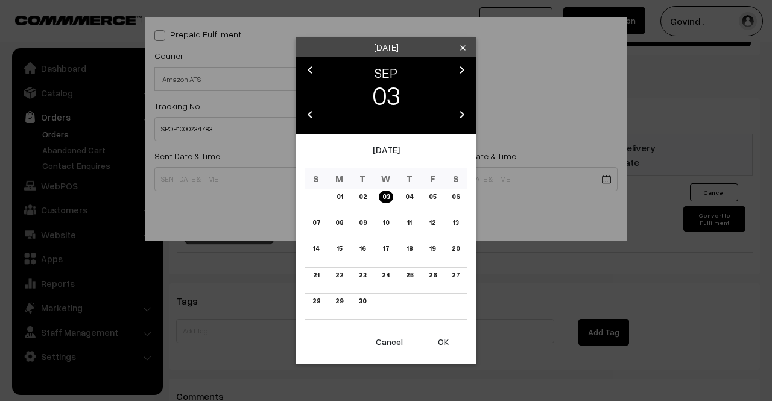
click at [385, 200] on link "03" at bounding box center [386, 197] width 14 height 13
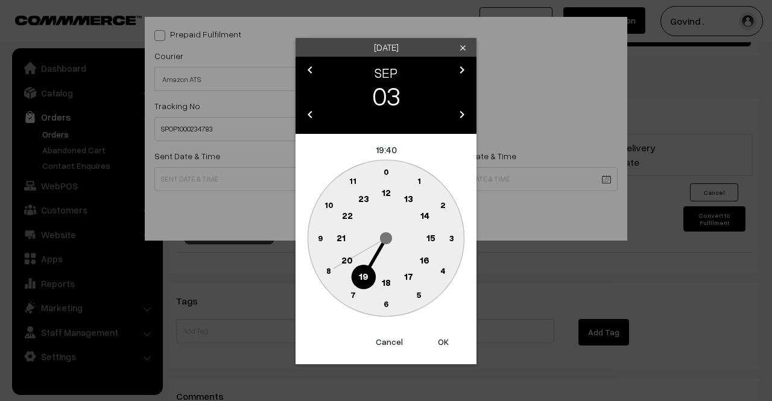
click at [386, 192] on text "12" at bounding box center [386, 192] width 9 height 11
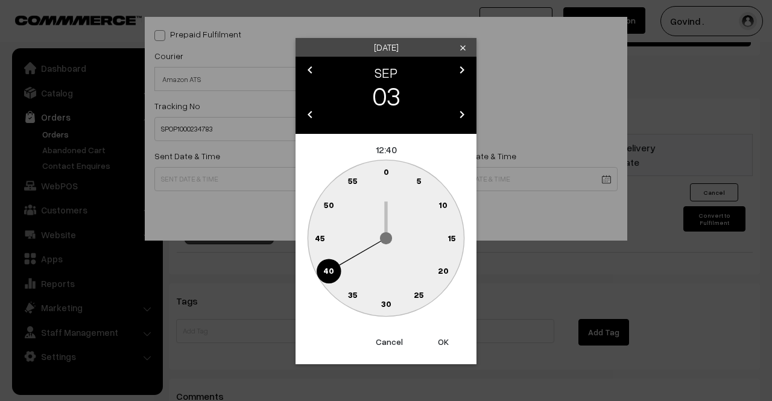
click at [388, 172] on text "0" at bounding box center [386, 171] width 5 height 10
type input "[DATE] 12:00"
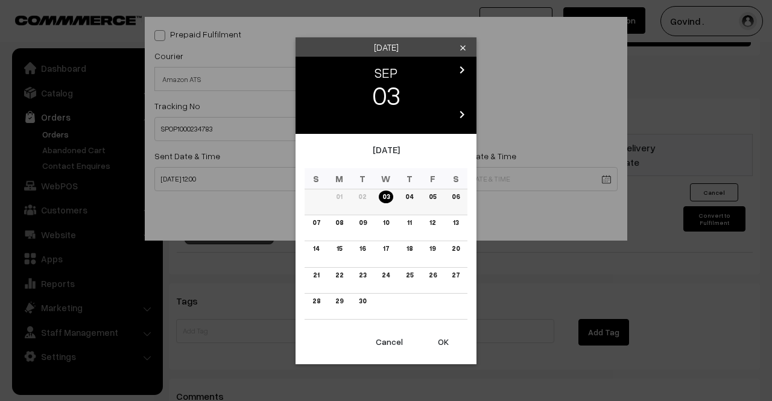
click at [433, 198] on link "05" at bounding box center [432, 197] width 14 height 13
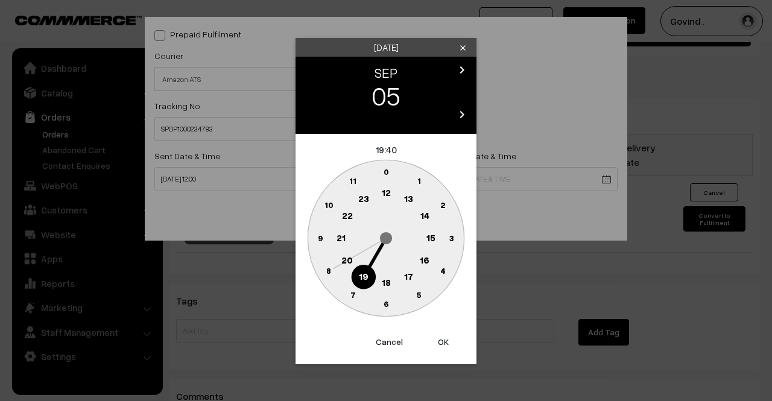
click at [387, 282] on text "18" at bounding box center [386, 281] width 9 height 11
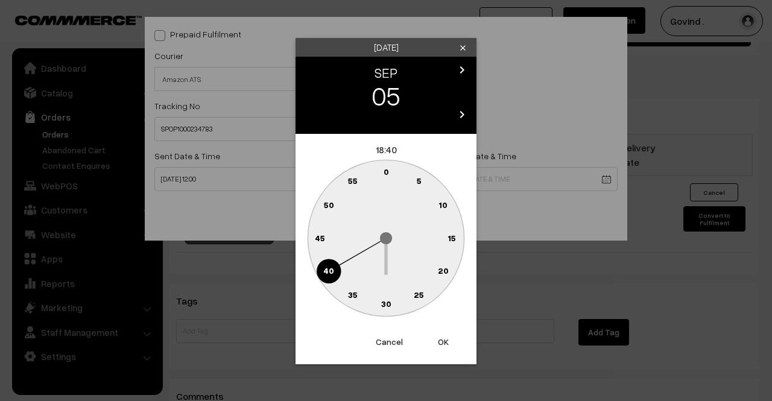
click at [384, 172] on text "0" at bounding box center [386, 171] width 5 height 10
type input "05-09-2025 18:00"
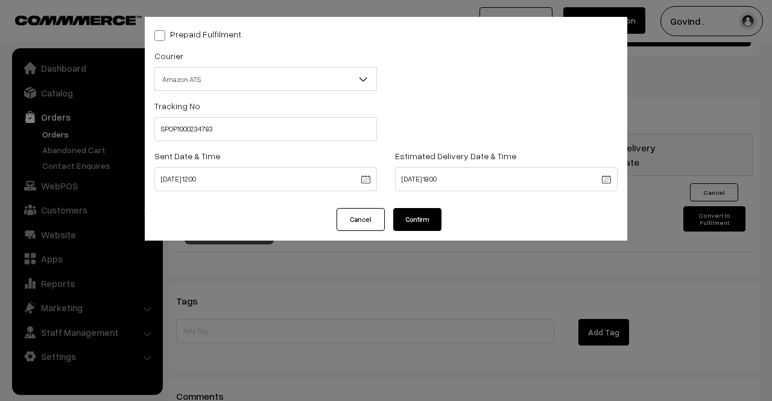
click at [411, 219] on button "Confirm" at bounding box center [417, 219] width 48 height 23
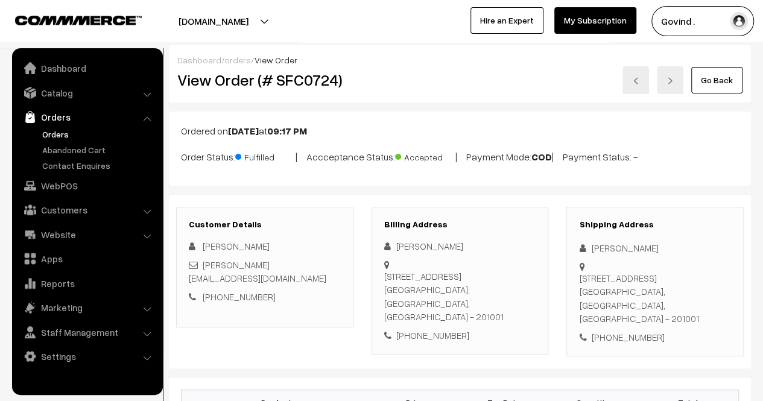
click at [723, 81] on link "Go Back" at bounding box center [716, 80] width 51 height 27
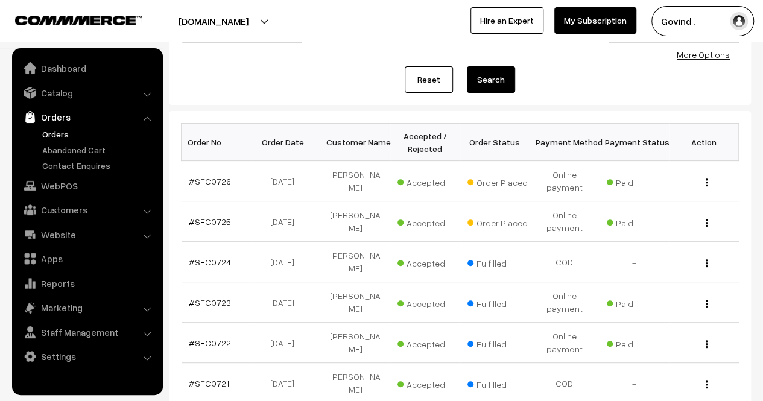
scroll to position [127, 0]
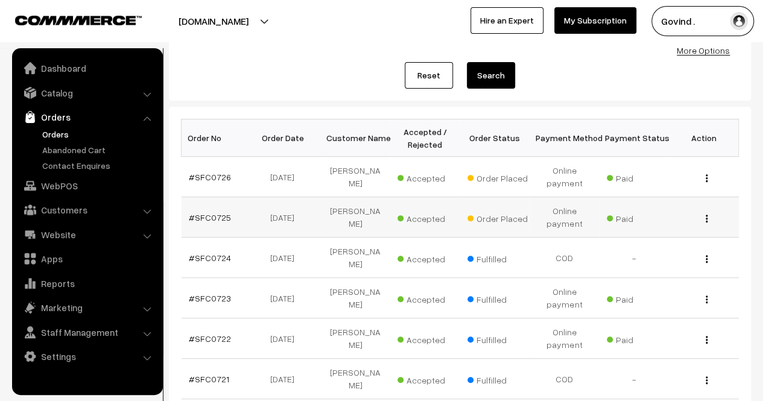
click at [706, 215] on img "button" at bounding box center [707, 219] width 2 height 8
click at [662, 233] on link "View" at bounding box center [653, 236] width 103 height 27
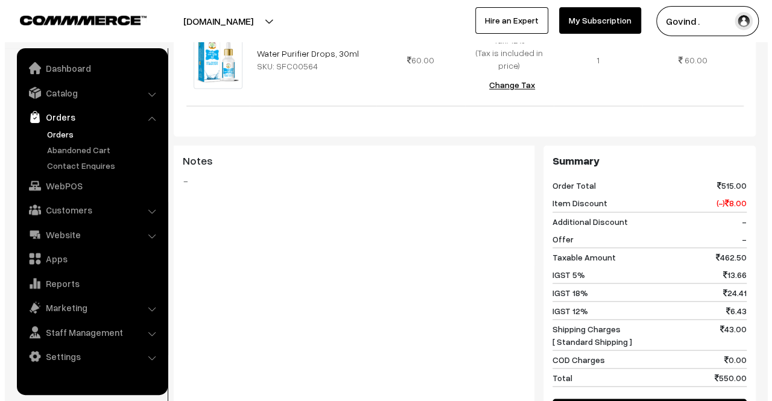
scroll to position [1095, 0]
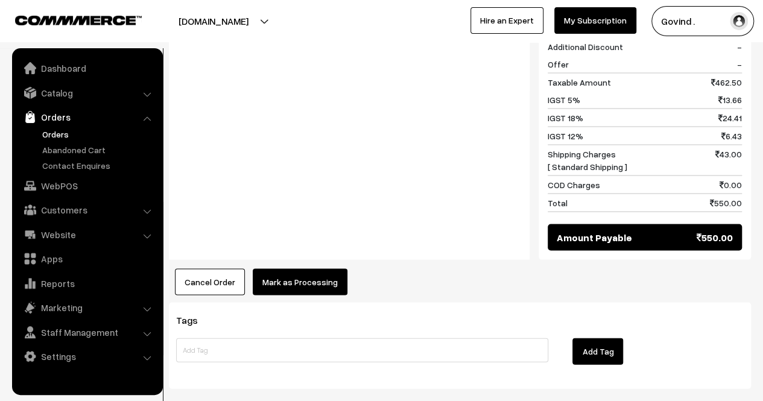
click at [311, 302] on div "Tags Add Tag" at bounding box center [460, 345] width 582 height 86
click at [303, 268] on button "Mark as Processing" at bounding box center [300, 281] width 95 height 27
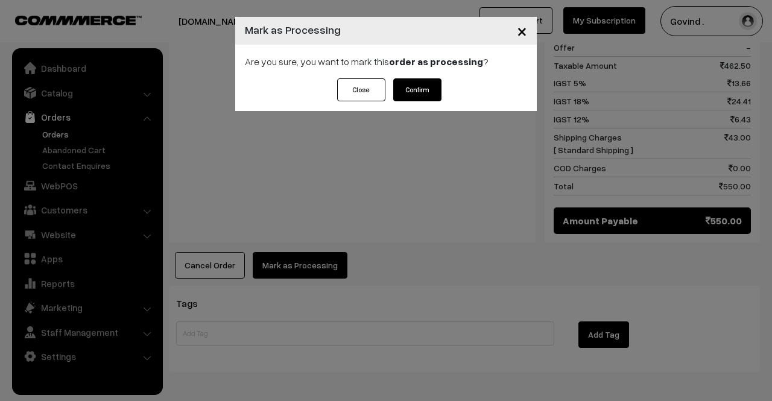
click at [428, 96] on button "Confirm" at bounding box center [417, 89] width 48 height 23
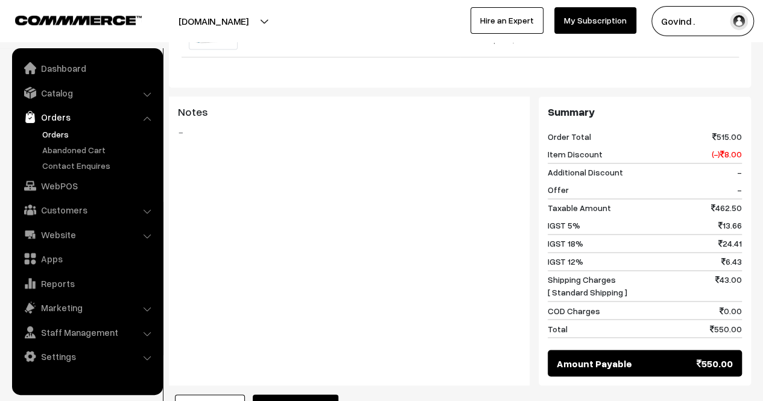
scroll to position [970, 0]
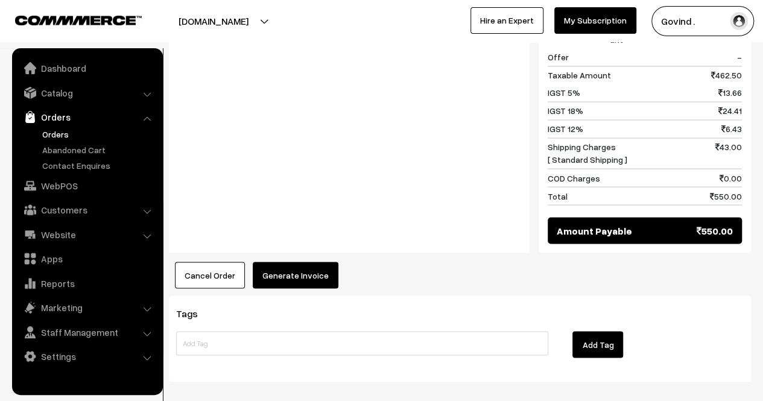
click at [293, 262] on button "Generate Invoice" at bounding box center [296, 275] width 86 height 27
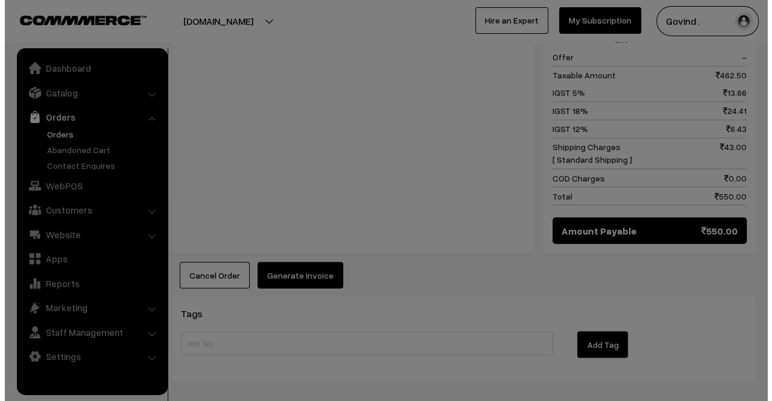
scroll to position [974, 0]
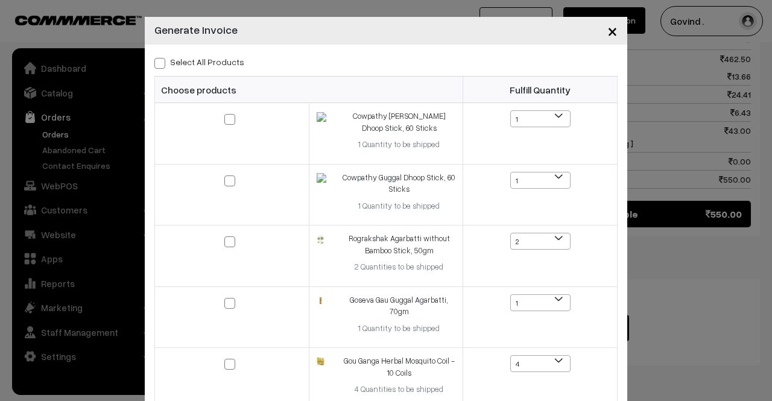
click at [156, 62] on span at bounding box center [159, 63] width 11 height 11
click at [156, 62] on input "Select All Products" at bounding box center [158, 61] width 8 height 8
checkbox input "true"
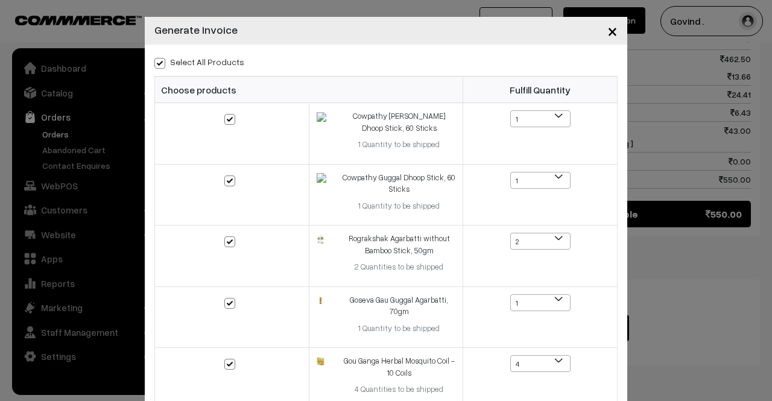
checkbox input "true"
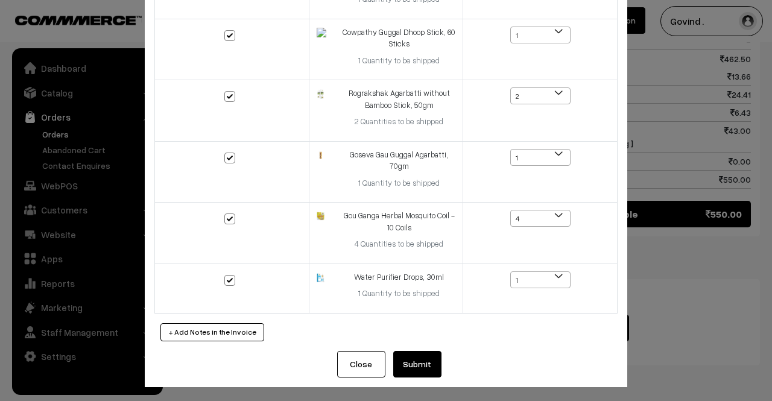
click at [429, 363] on button "Submit" at bounding box center [417, 364] width 48 height 27
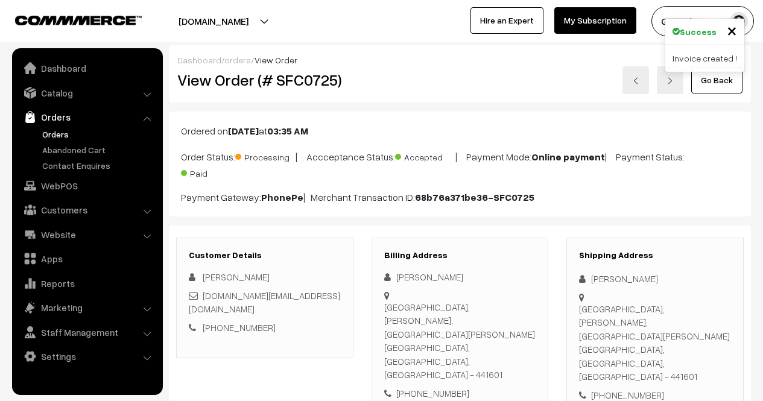
scroll to position [969, 0]
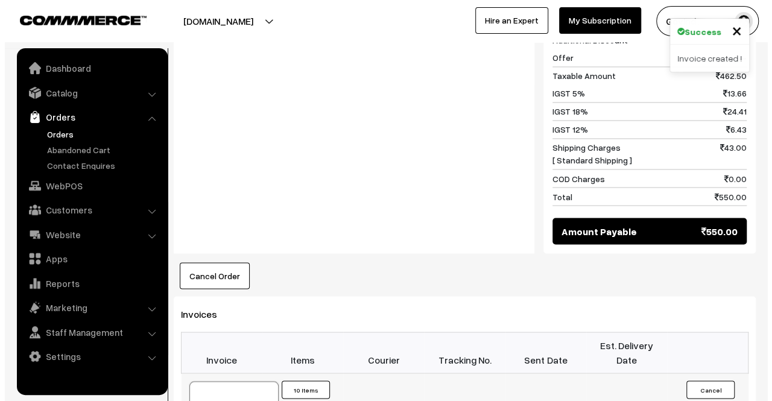
scroll to position [974, 0]
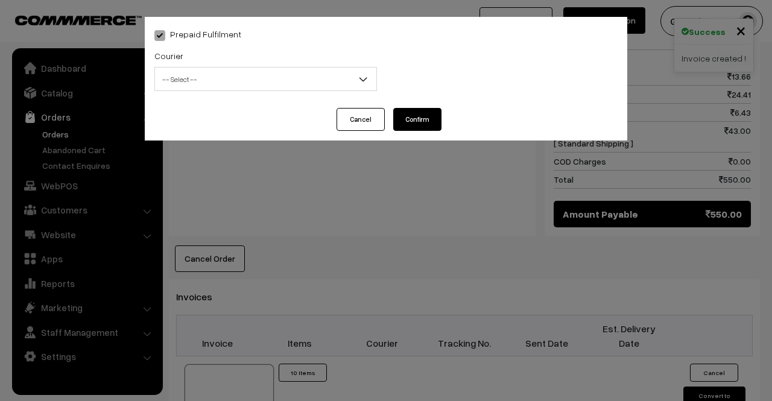
click at [275, 85] on span "-- Select --" at bounding box center [265, 79] width 221 height 21
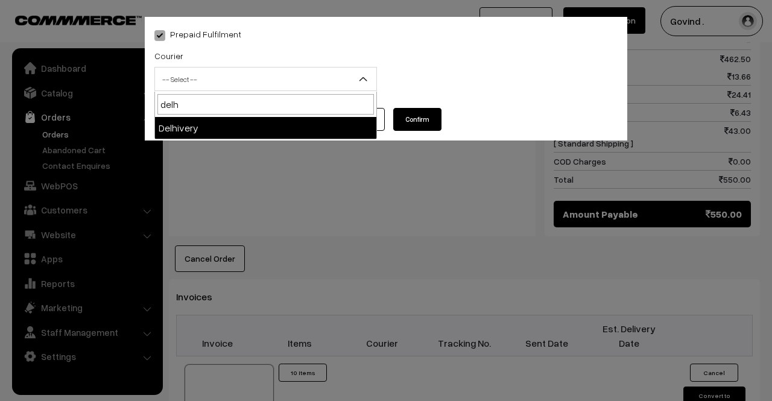
type input "delh"
select select "4"
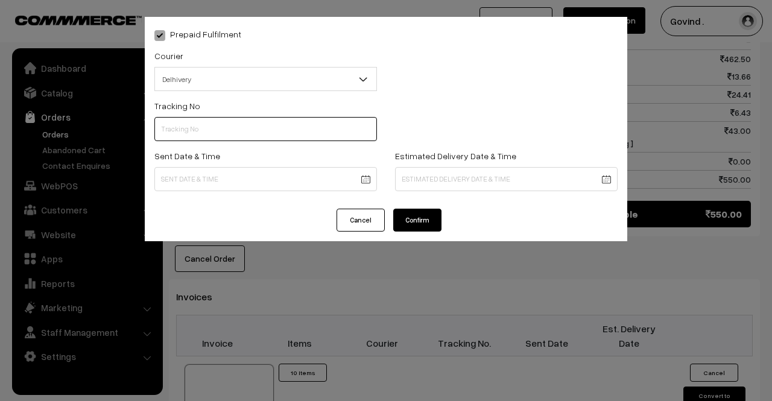
click at [216, 122] on input "text" at bounding box center [265, 129] width 223 height 24
paste input "31293311939836"
type input "31293311939836"
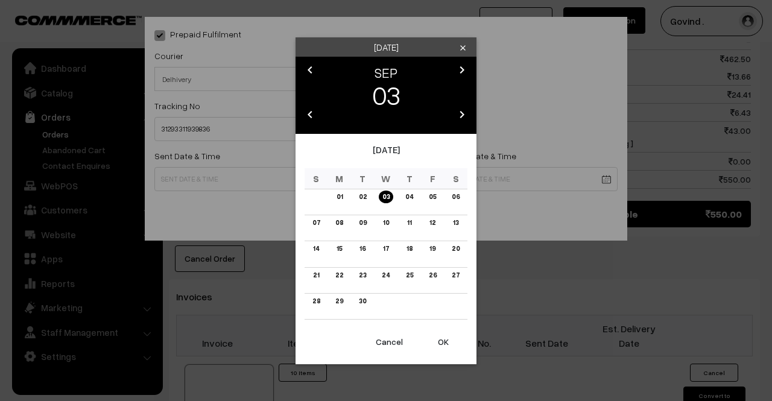
click at [387, 196] on link "03" at bounding box center [386, 197] width 14 height 13
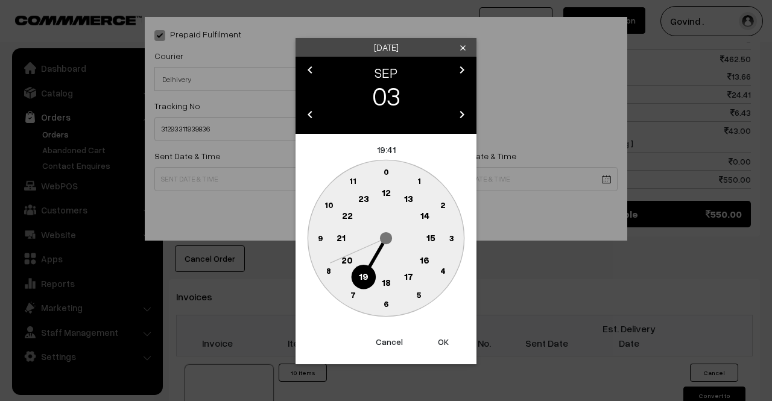
click at [387, 188] on text "12" at bounding box center [386, 192] width 9 height 11
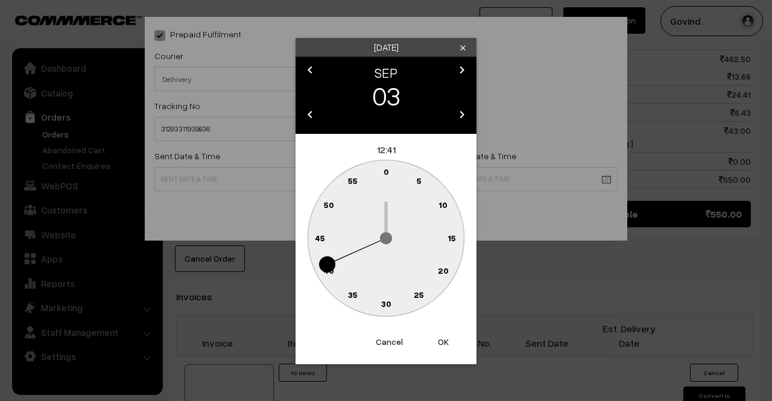
click at [386, 174] on text "0" at bounding box center [386, 171] width 5 height 10
type input "03-09-2025 12:00"
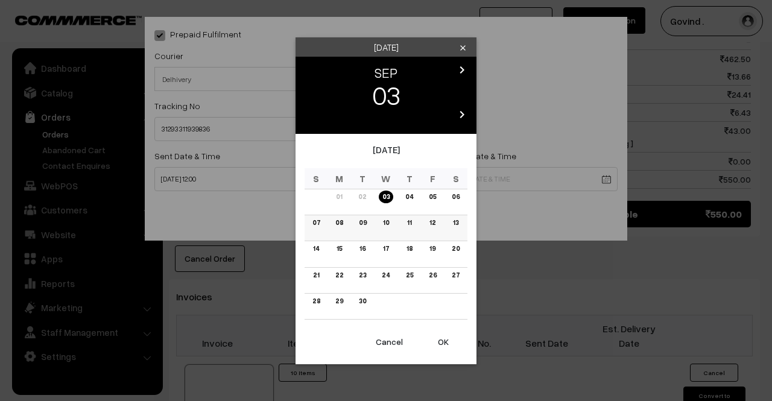
click at [364, 223] on link "09" at bounding box center [362, 223] width 15 height 13
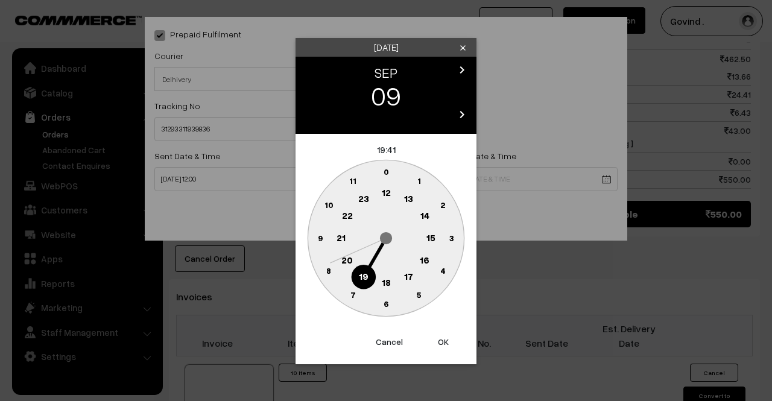
click at [384, 276] on text "18" at bounding box center [386, 281] width 9 height 11
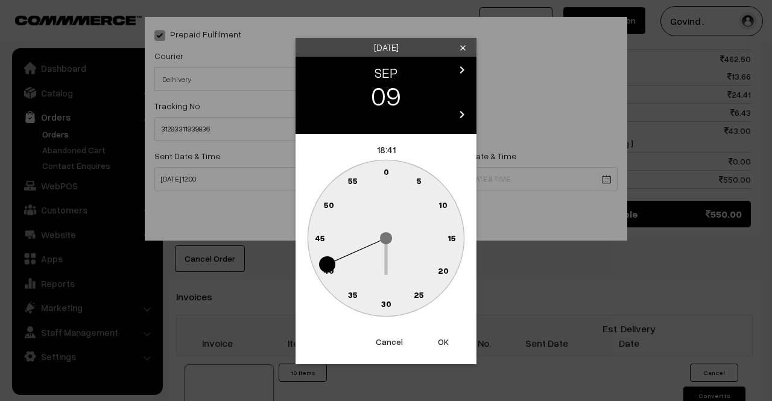
click at [385, 171] on text "0" at bounding box center [386, 171] width 5 height 10
type input "09-09-2025 18:00"
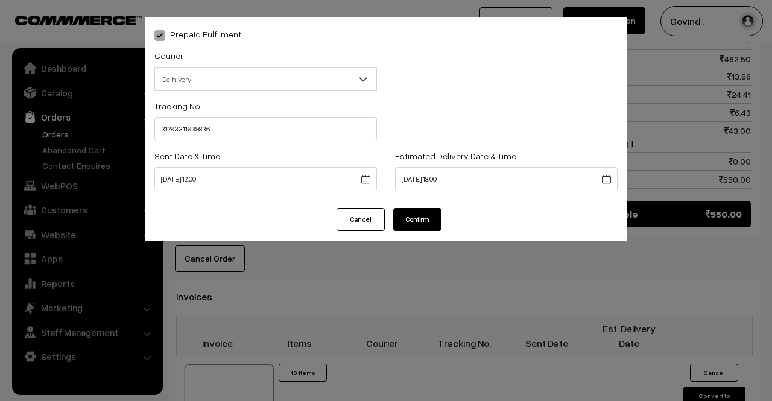
click at [410, 227] on button "Confirm" at bounding box center [417, 219] width 48 height 23
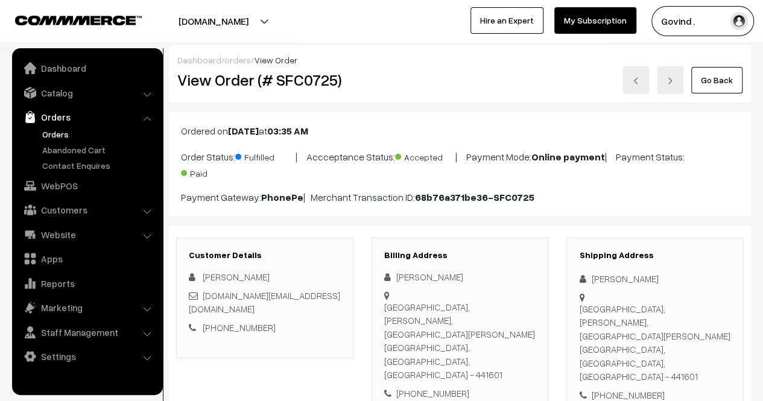
click at [718, 80] on link "Go Back" at bounding box center [716, 80] width 51 height 27
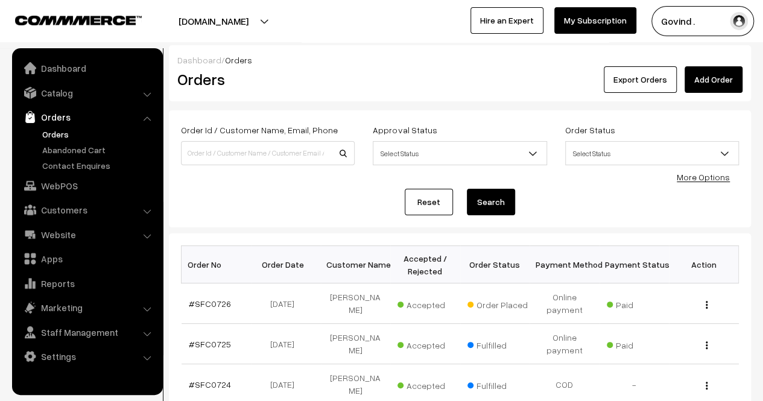
scroll to position [109, 0]
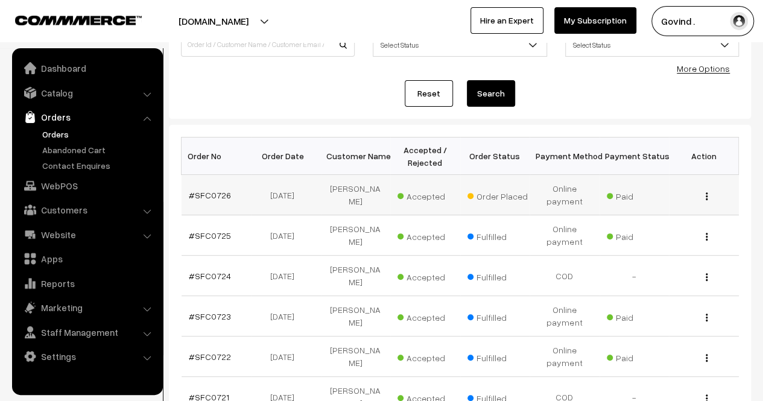
click at [706, 194] on img "button" at bounding box center [707, 196] width 2 height 8
click at [658, 210] on link "View" at bounding box center [653, 213] width 103 height 27
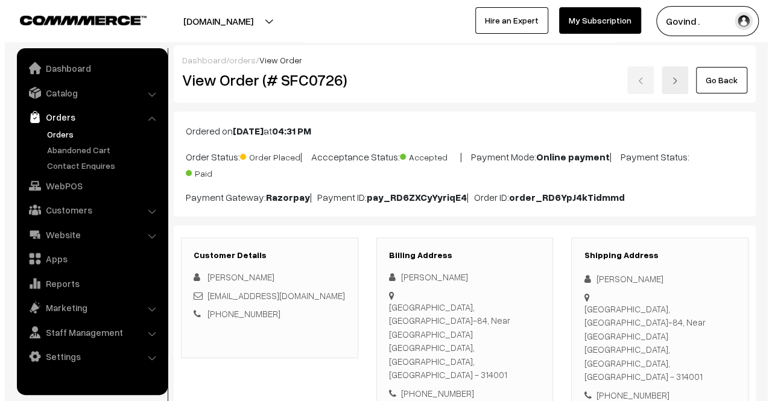
scroll to position [567, 0]
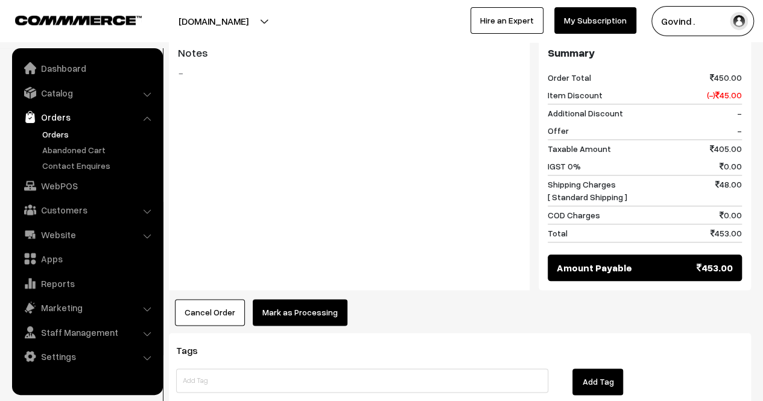
click at [300, 299] on button "Mark as Processing" at bounding box center [300, 312] width 95 height 27
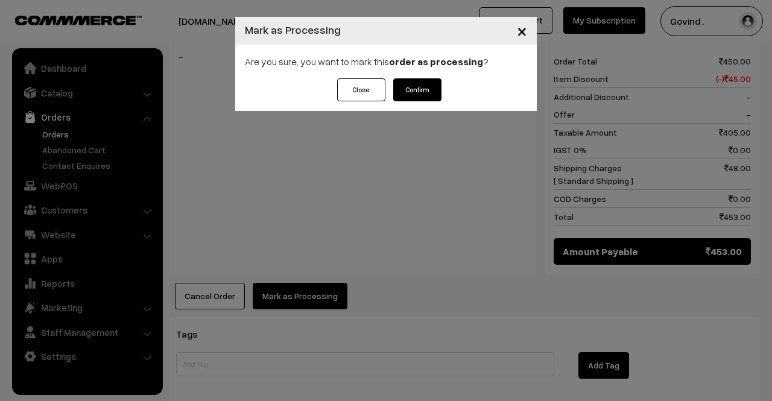
click at [430, 86] on button "Confirm" at bounding box center [417, 89] width 48 height 23
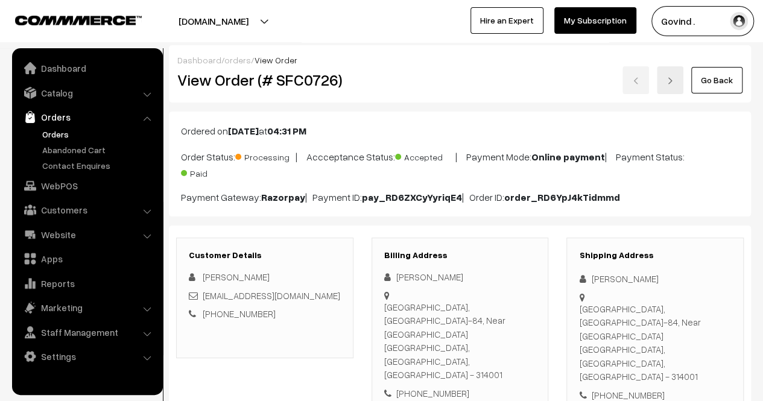
scroll to position [605, 0]
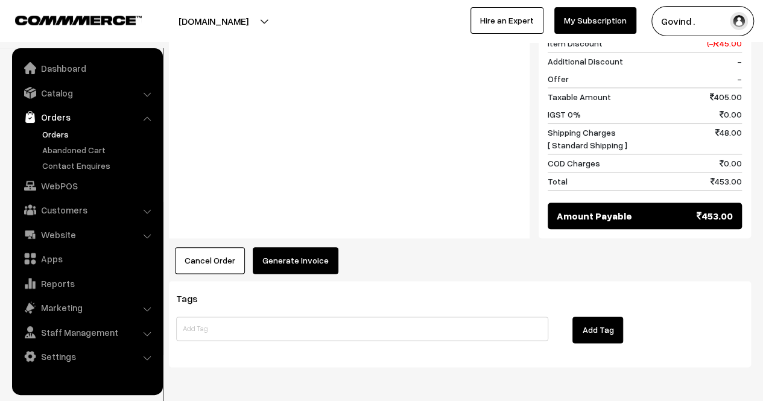
click at [311, 247] on button "Generate Invoice" at bounding box center [296, 260] width 86 height 27
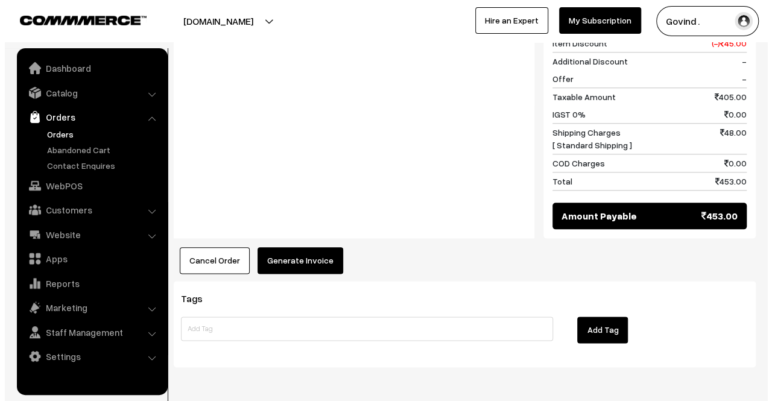
scroll to position [606, 0]
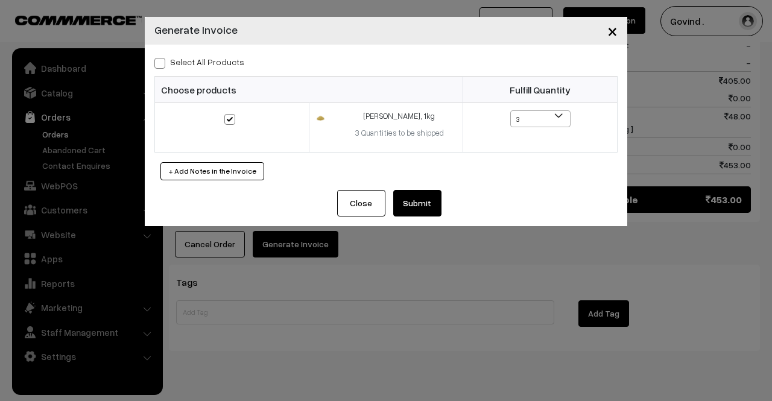
click at [159, 61] on span at bounding box center [159, 63] width 11 height 11
click at [159, 61] on input "Select All Products" at bounding box center [158, 61] width 8 height 8
checkbox input "true"
click at [414, 203] on button "Submit" at bounding box center [417, 203] width 48 height 27
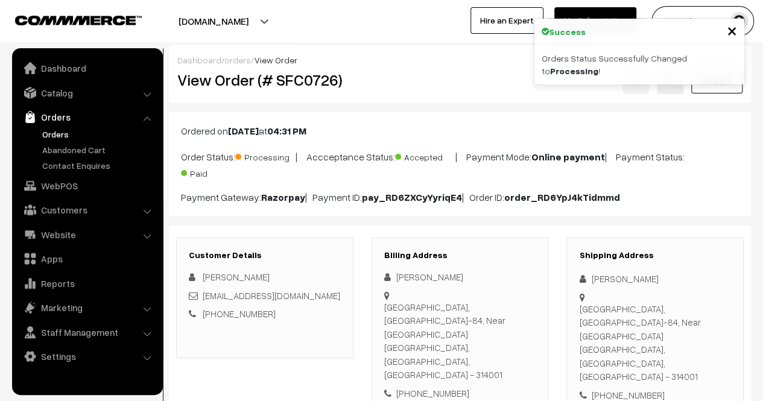
click at [703, 78] on link "Go Back" at bounding box center [716, 80] width 51 height 27
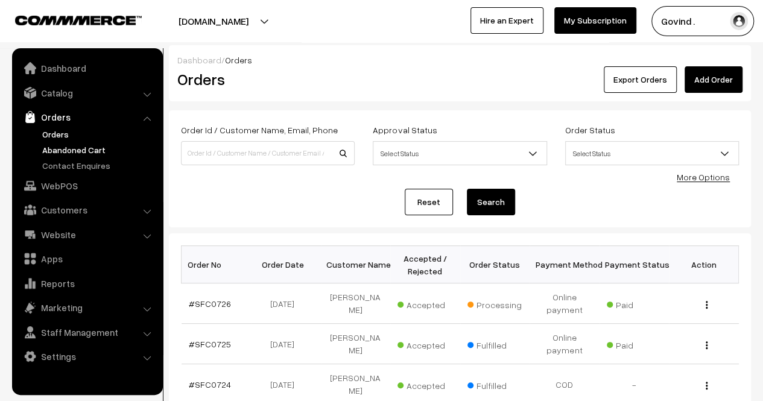
click at [95, 147] on link "Abandoned Cart" at bounding box center [98, 150] width 119 height 13
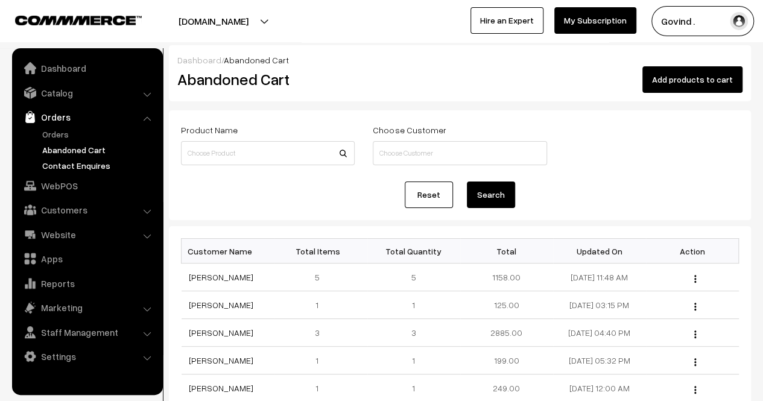
click at [66, 168] on link "Contact Enquires" at bounding box center [98, 165] width 119 height 13
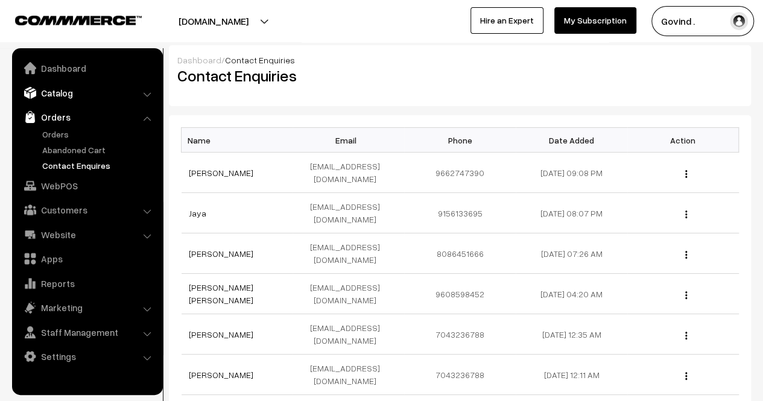
click at [89, 89] on link "Catalog" at bounding box center [87, 93] width 144 height 22
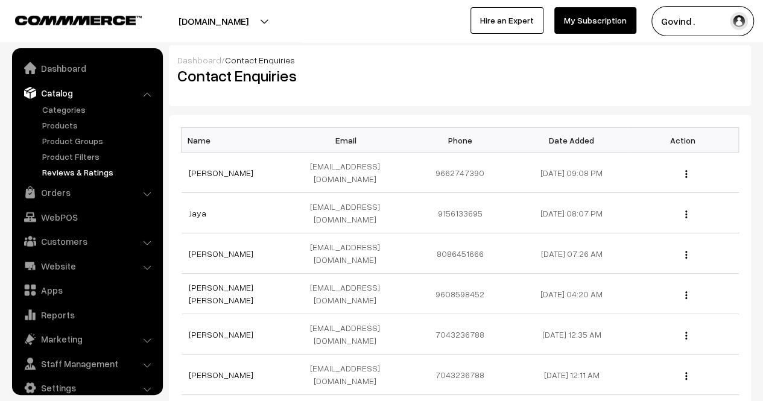
click at [71, 178] on link "Reviews & Ratings" at bounding box center [98, 172] width 119 height 13
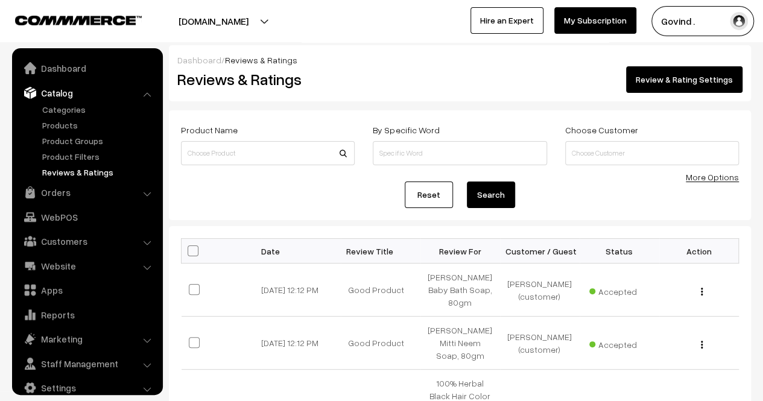
scroll to position [15, 0]
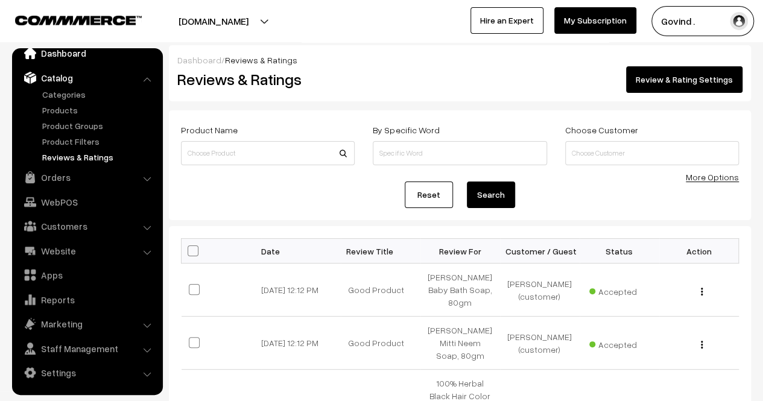
click at [75, 55] on link "Dashboard" at bounding box center [87, 53] width 144 height 22
